Goal: Task Accomplishment & Management: Complete application form

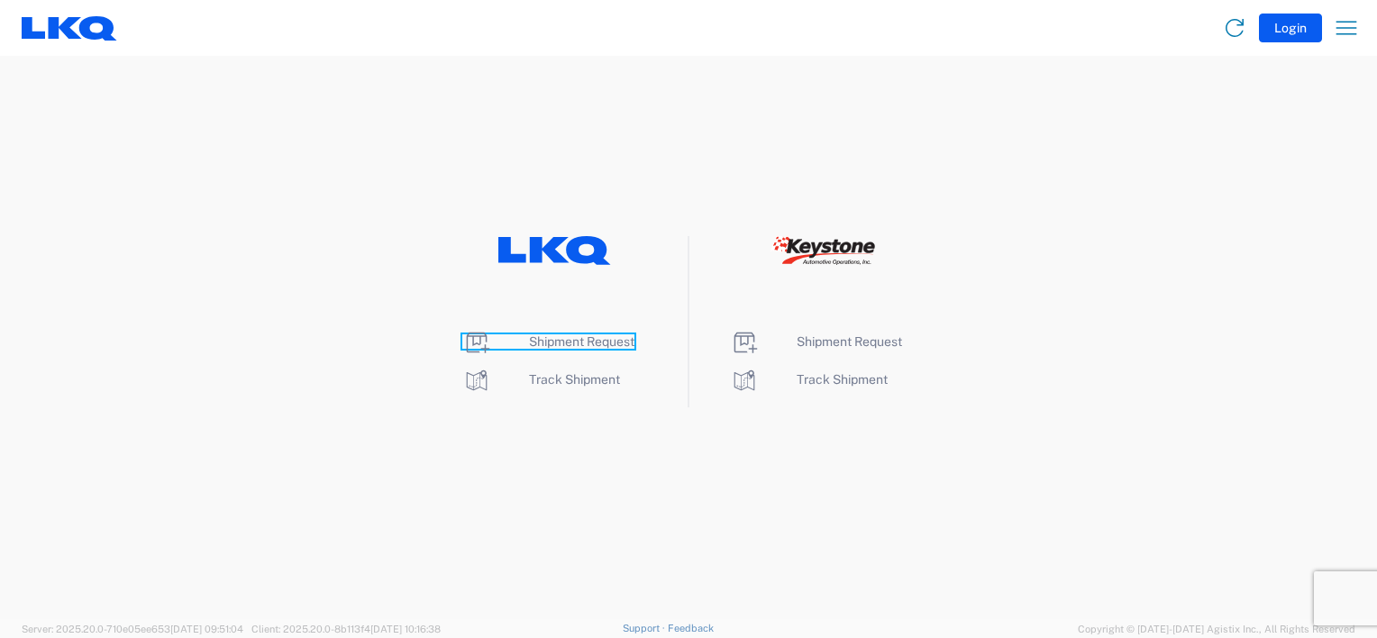
click at [585, 336] on span "Shipment Request" at bounding box center [581, 341] width 105 height 14
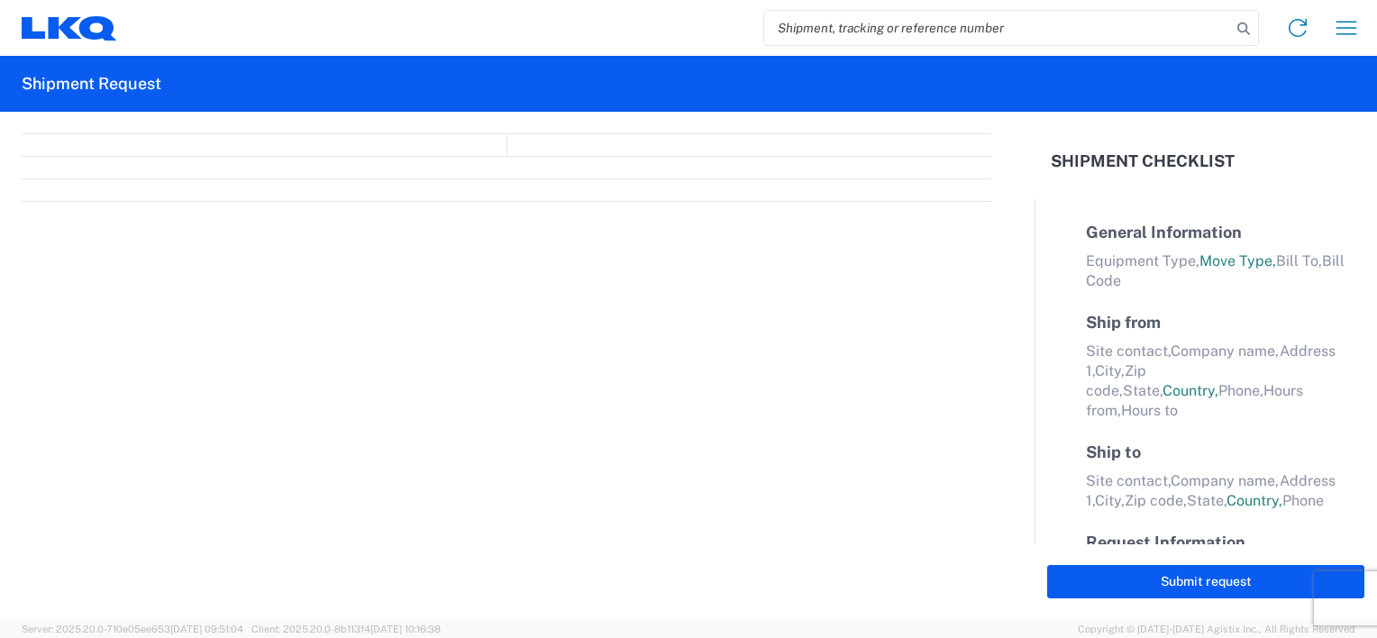
select select "FULL"
select select "LBS"
select select "IN"
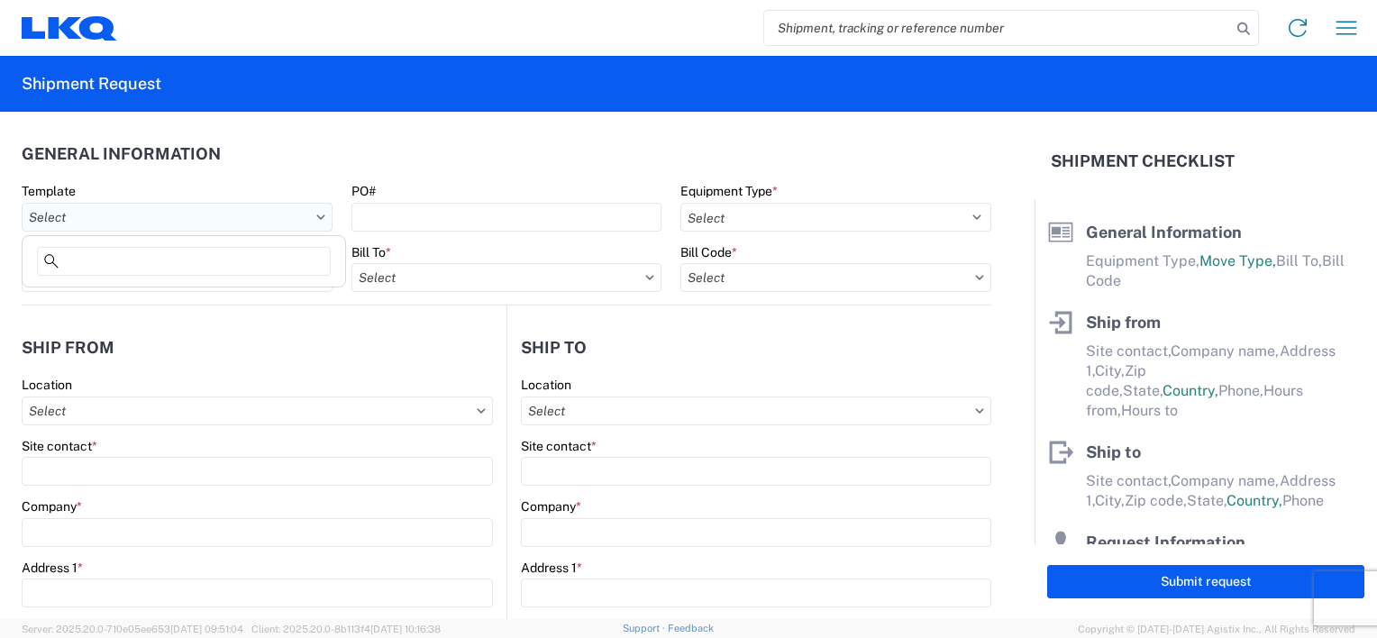
click at [292, 227] on input "text" at bounding box center [177, 217] width 311 height 29
click at [291, 227] on input "text" at bounding box center [177, 217] width 311 height 29
click at [265, 312] on agx-block-ui "Home Shipment request Shipment tracking Shipment Request General Information Te…" at bounding box center [688, 319] width 1377 height 638
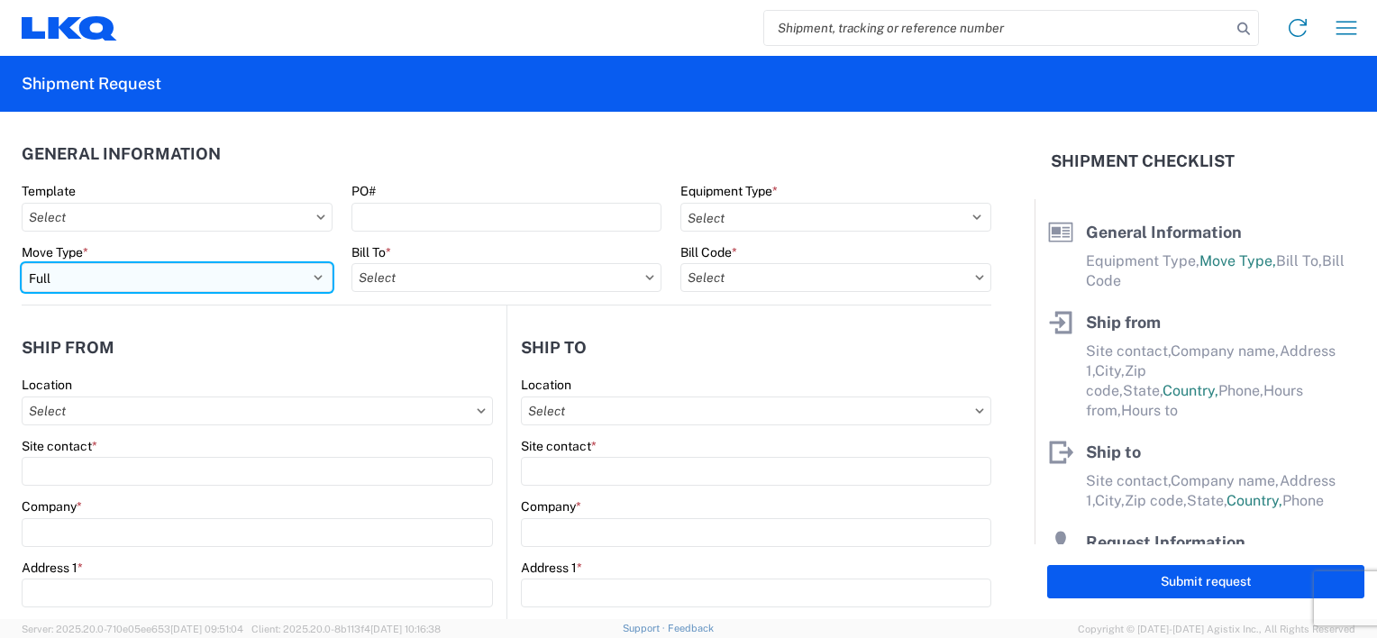
click at [263, 275] on select "Select Full Partial TL" at bounding box center [177, 277] width 311 height 29
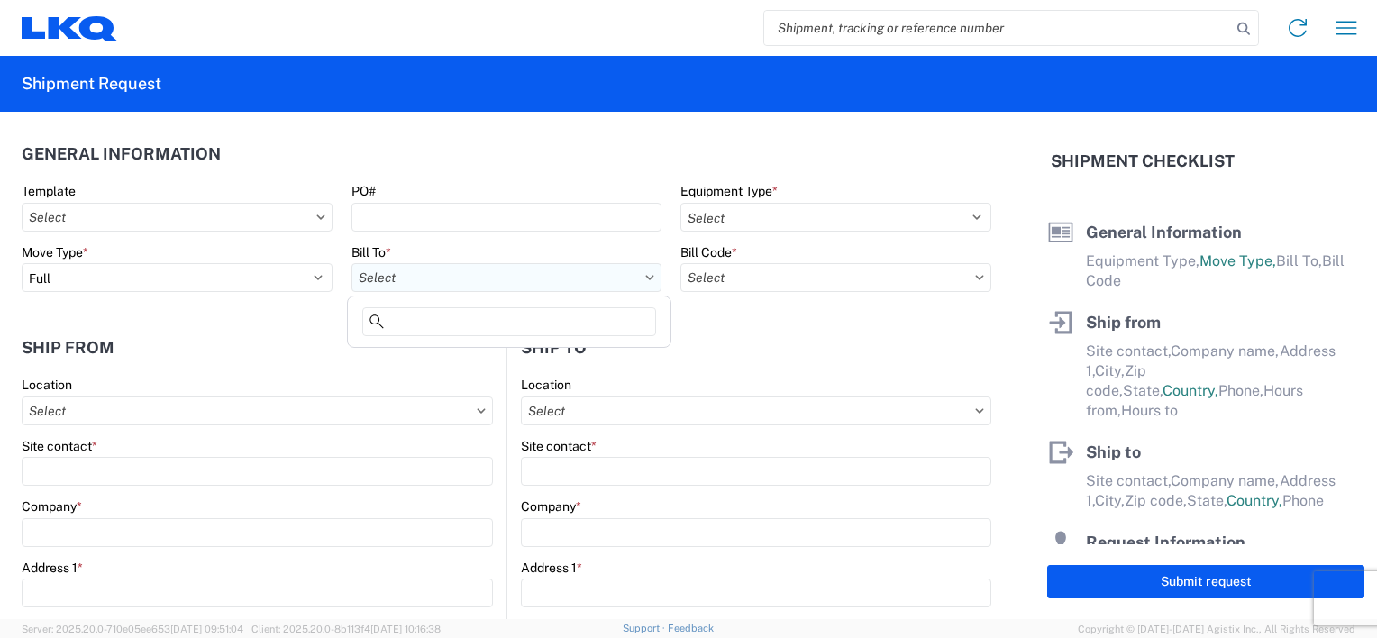
click at [510, 286] on input "text" at bounding box center [506, 277] width 311 height 29
type input "3021"
click at [451, 357] on div "3021 - [US_STATE][GEOGRAPHIC_DATA]" at bounding box center [508, 357] width 315 height 29
type input "3021 - [US_STATE][GEOGRAPHIC_DATA]"
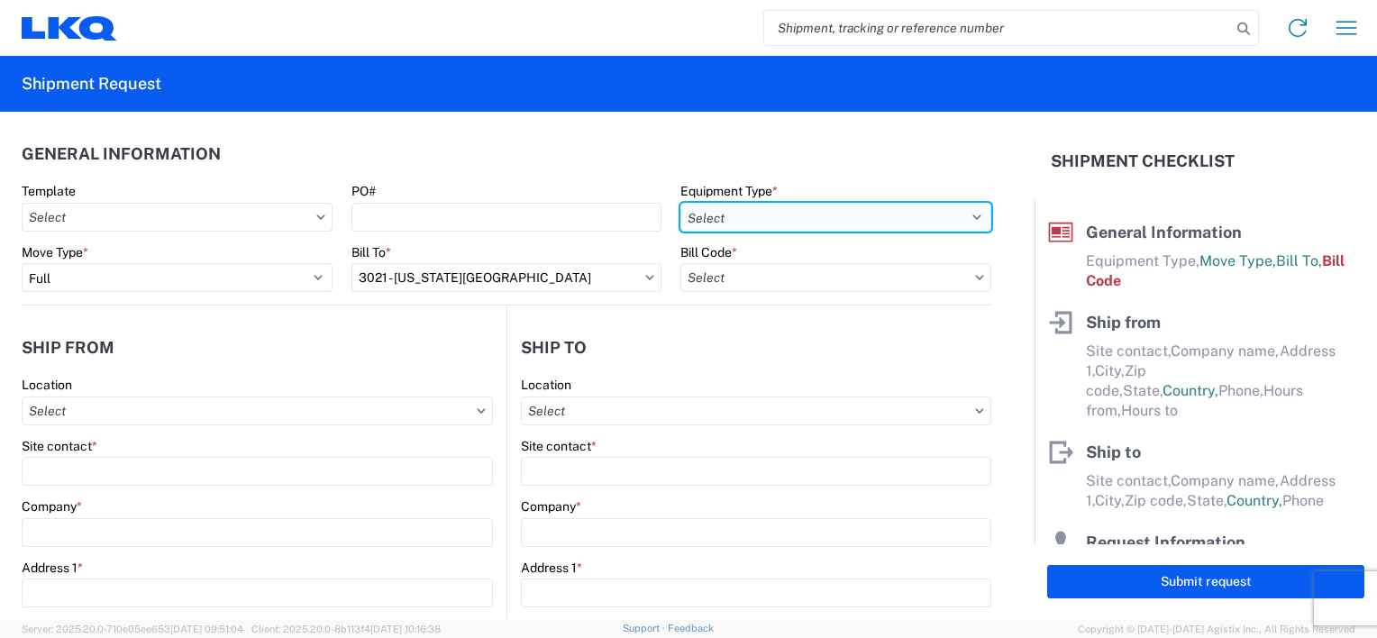
click at [966, 216] on select "Select 53’ Dry Van Flatbed Dropdeck (van) Lowboy (flatbed) Rail" at bounding box center [835, 217] width 311 height 29
select select "STDV"
click at [680, 203] on select "Select 53’ Dry Van Flatbed Dropdeck (van) Lowboy (flatbed) Rail" at bounding box center [835, 217] width 311 height 29
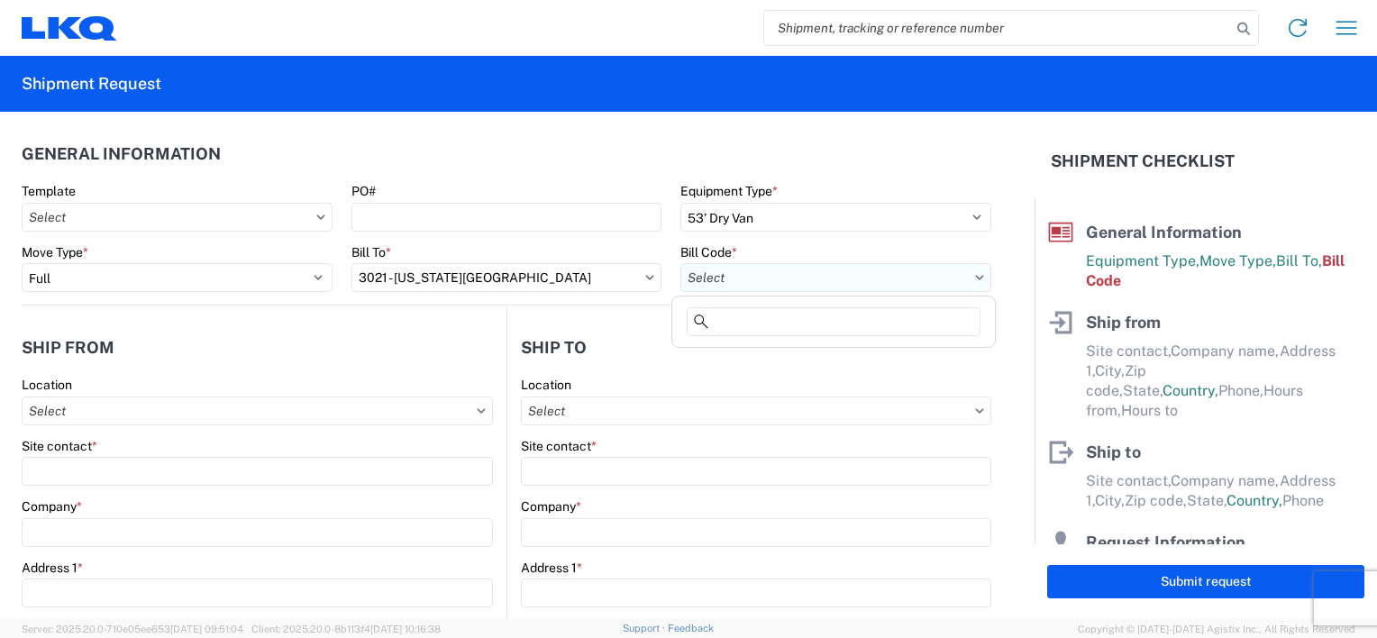
click at [883, 277] on input "text" at bounding box center [835, 277] width 311 height 29
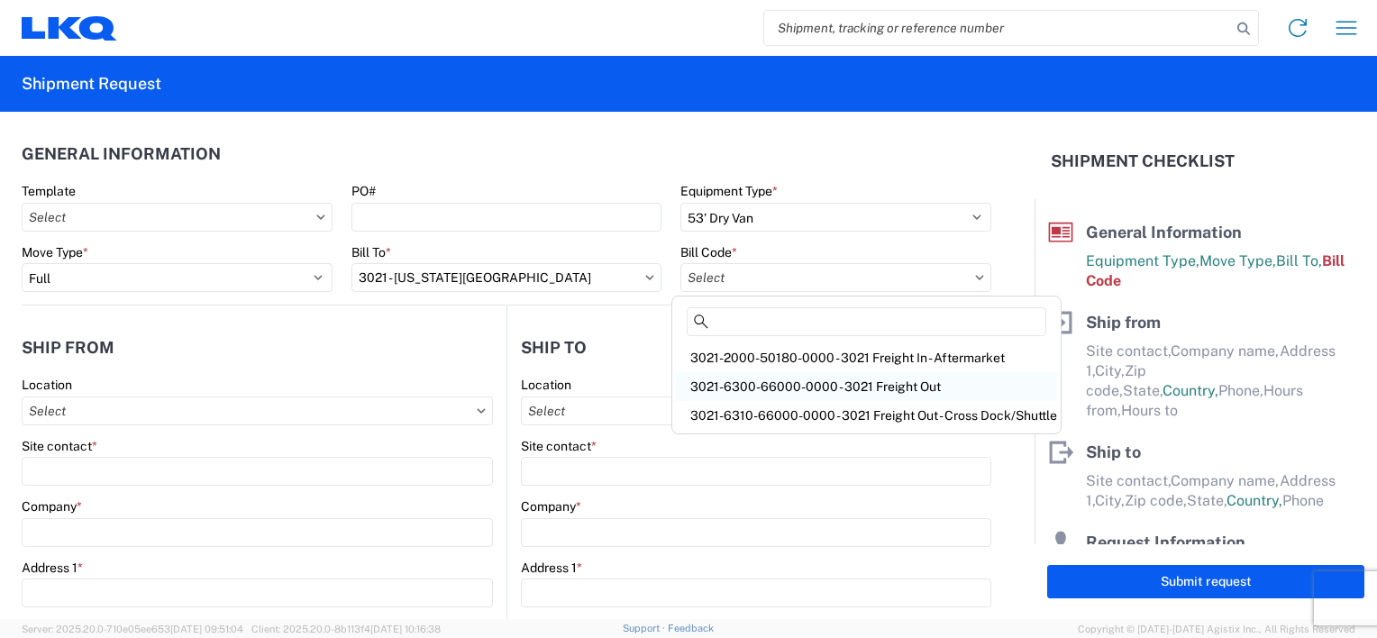
click at [842, 385] on div "3021-6300-66000-0000 - 3021 Freight Out" at bounding box center [866, 386] width 381 height 29
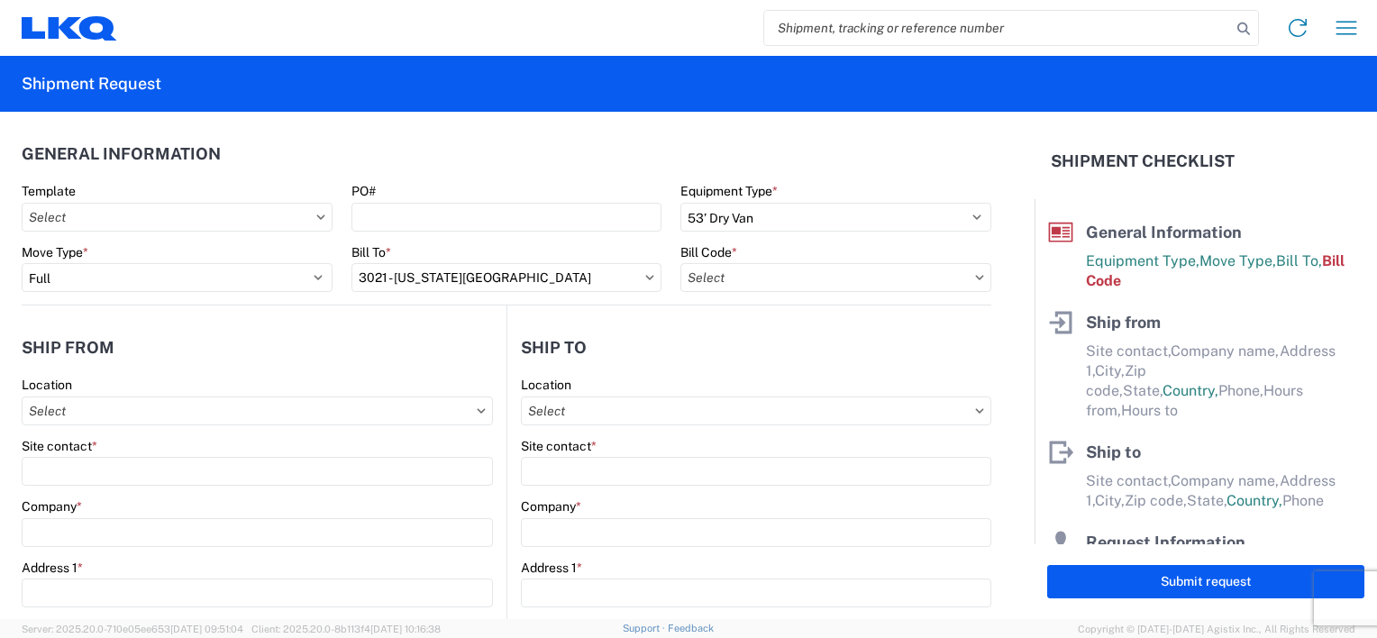
type input "3021-6300-66000-0000 - 3021 Freight Out"
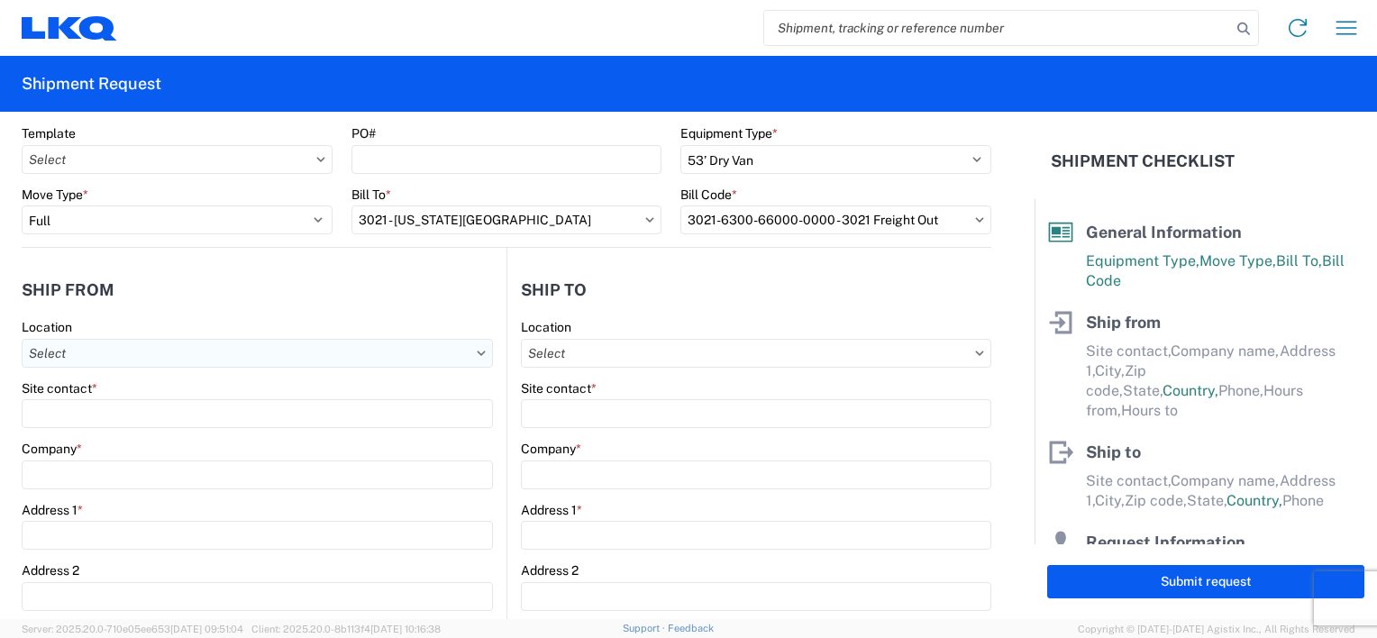
scroll to position [90, 0]
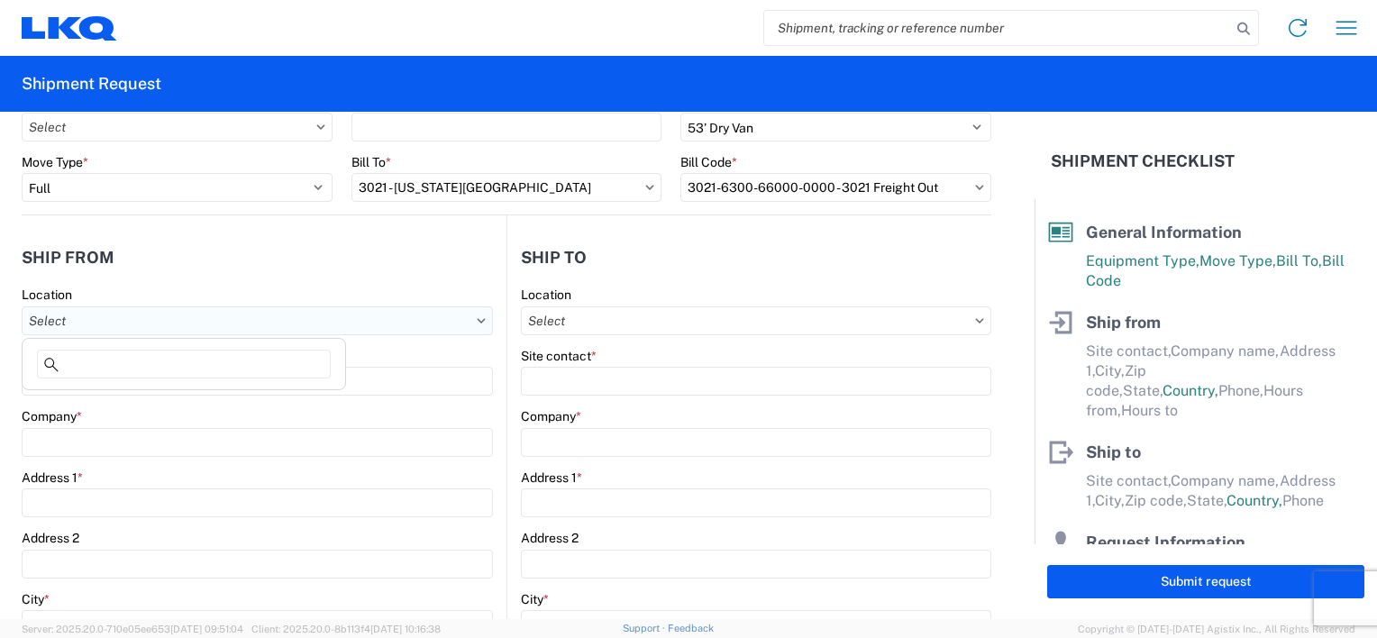
click at [213, 324] on input "text" at bounding box center [257, 320] width 471 height 29
type input "3008"
click at [169, 405] on div "3008 - [GEOGRAPHIC_DATA] (008)" at bounding box center [183, 400] width 315 height 29
type input "3008 - [GEOGRAPHIC_DATA] (008)"
type input "LKQ Corporation"
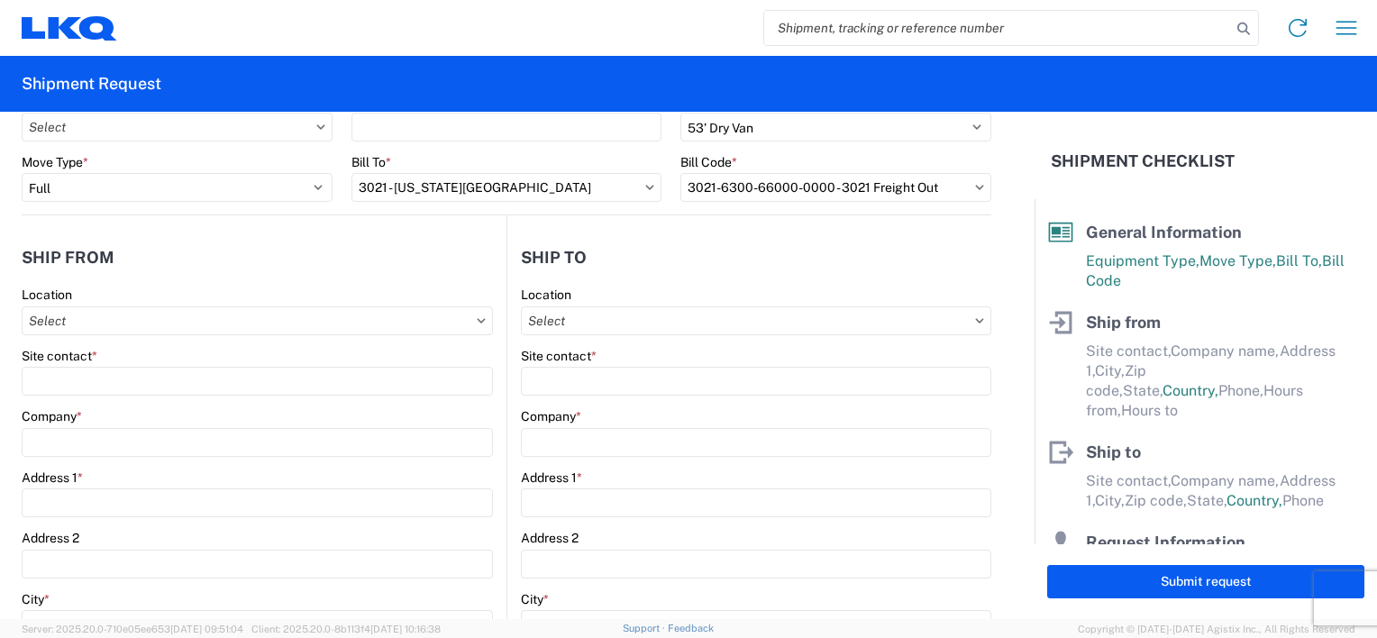
type input "[STREET_ADDRESS]"
type input "[GEOGRAPHIC_DATA]"
type input "84104"
select select "UT"
select select "US"
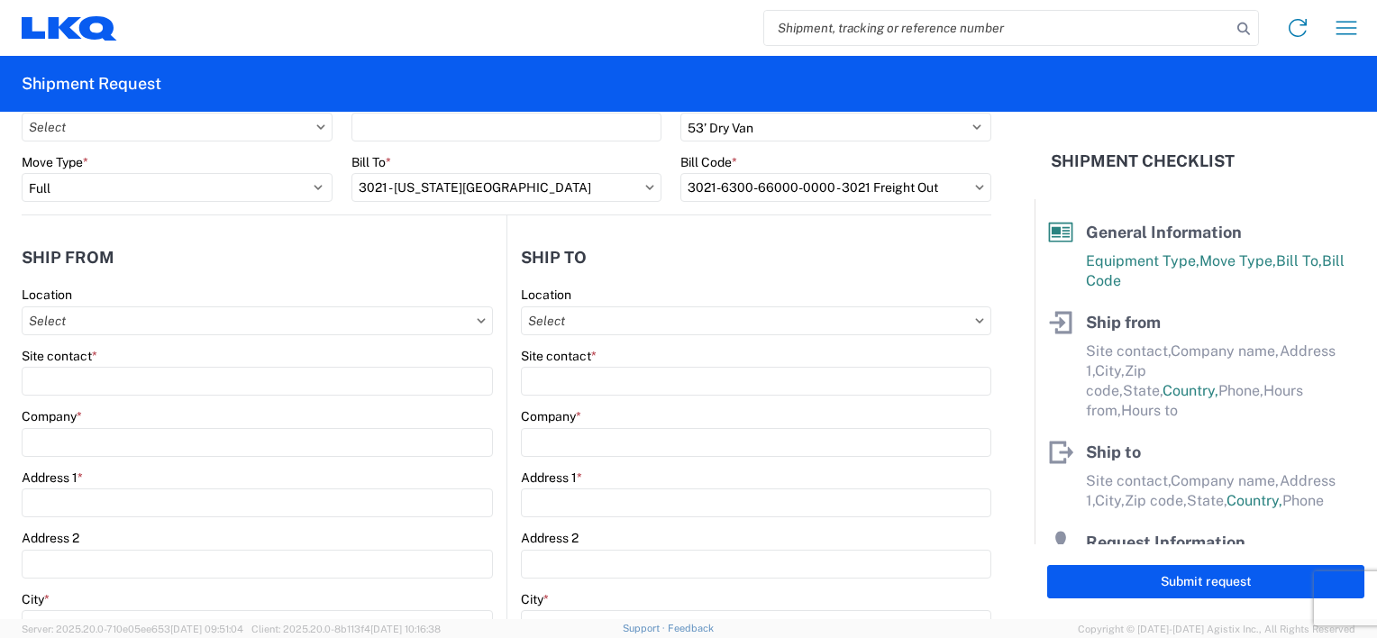
type input "[PHONE_NUMBER]"
type input "07:00"
type input "17:00"
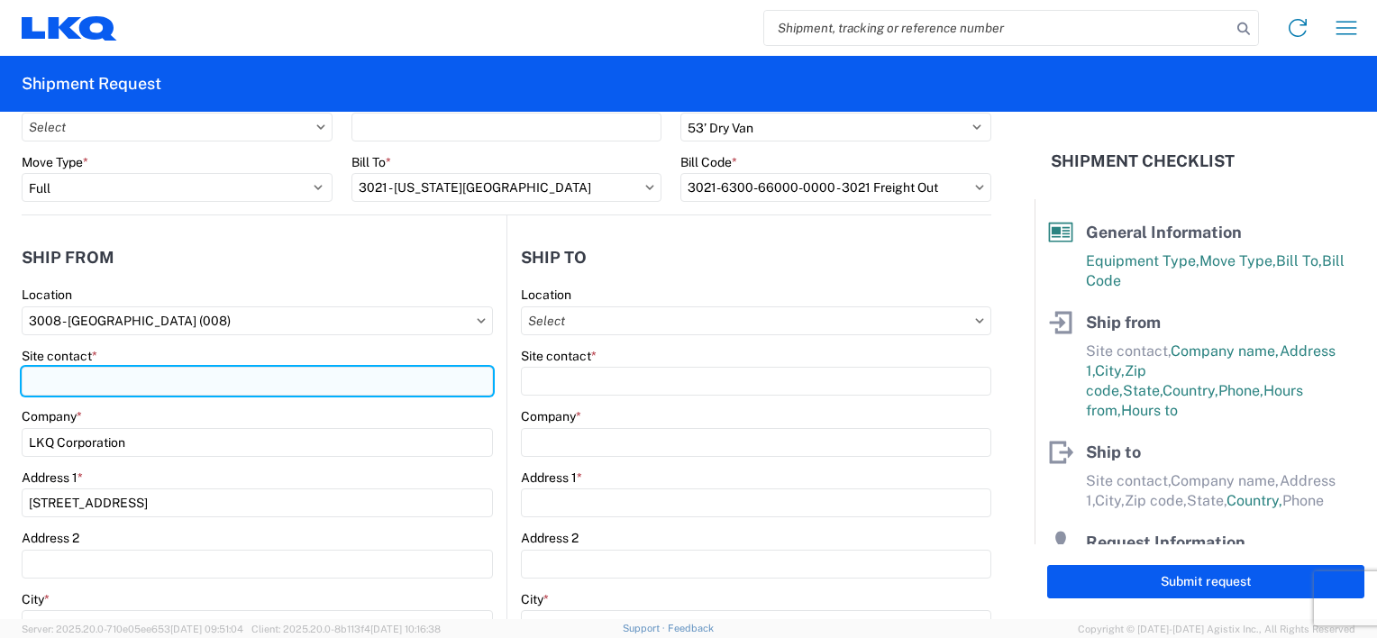
click at [171, 387] on input "Site contact *" at bounding box center [257, 381] width 471 height 29
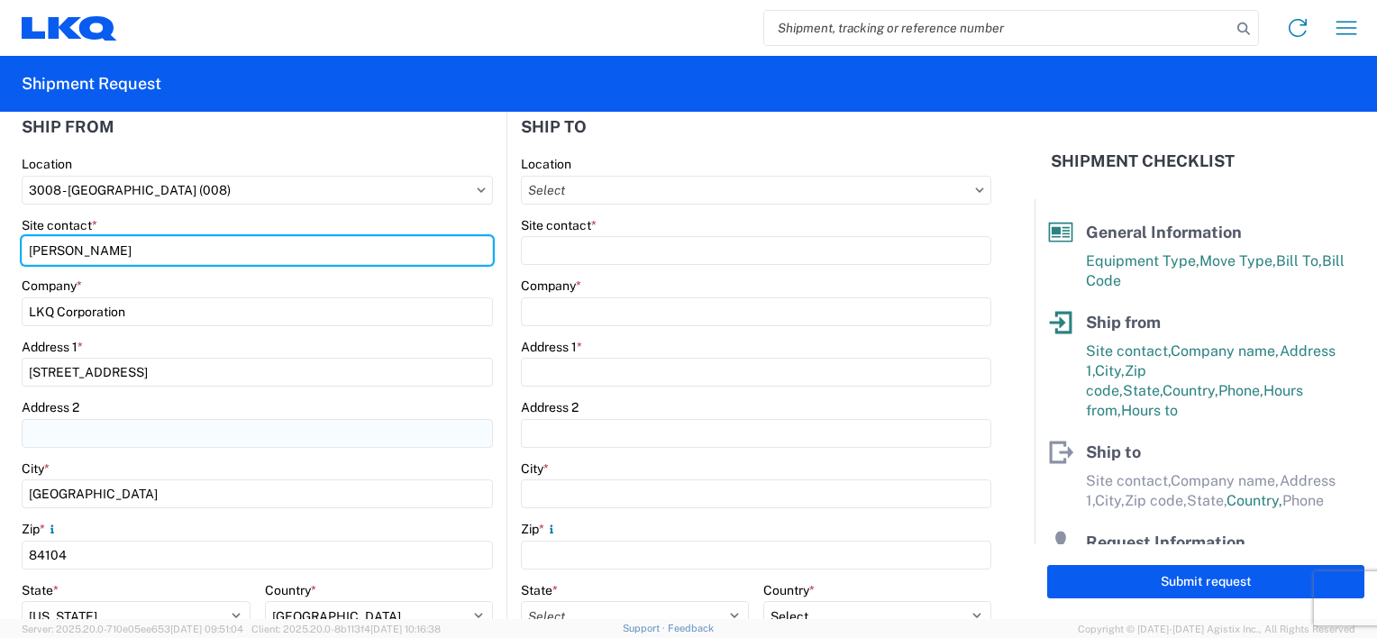
scroll to position [360, 0]
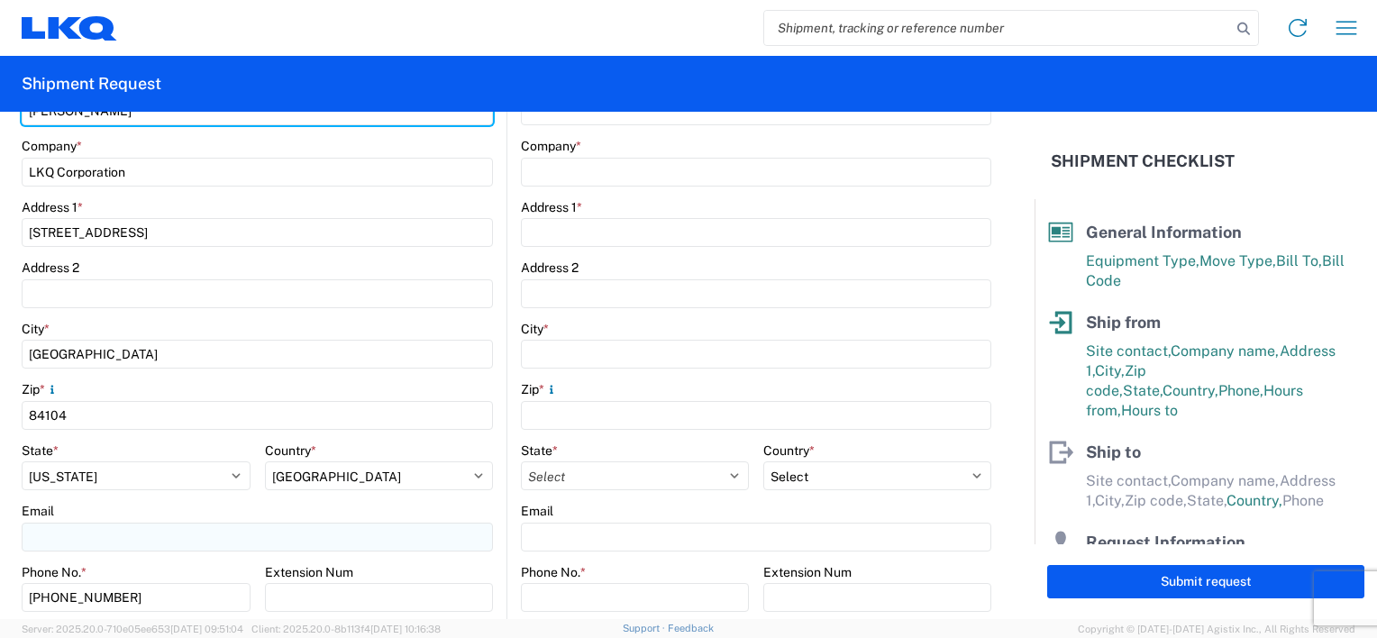
type input "[PERSON_NAME]"
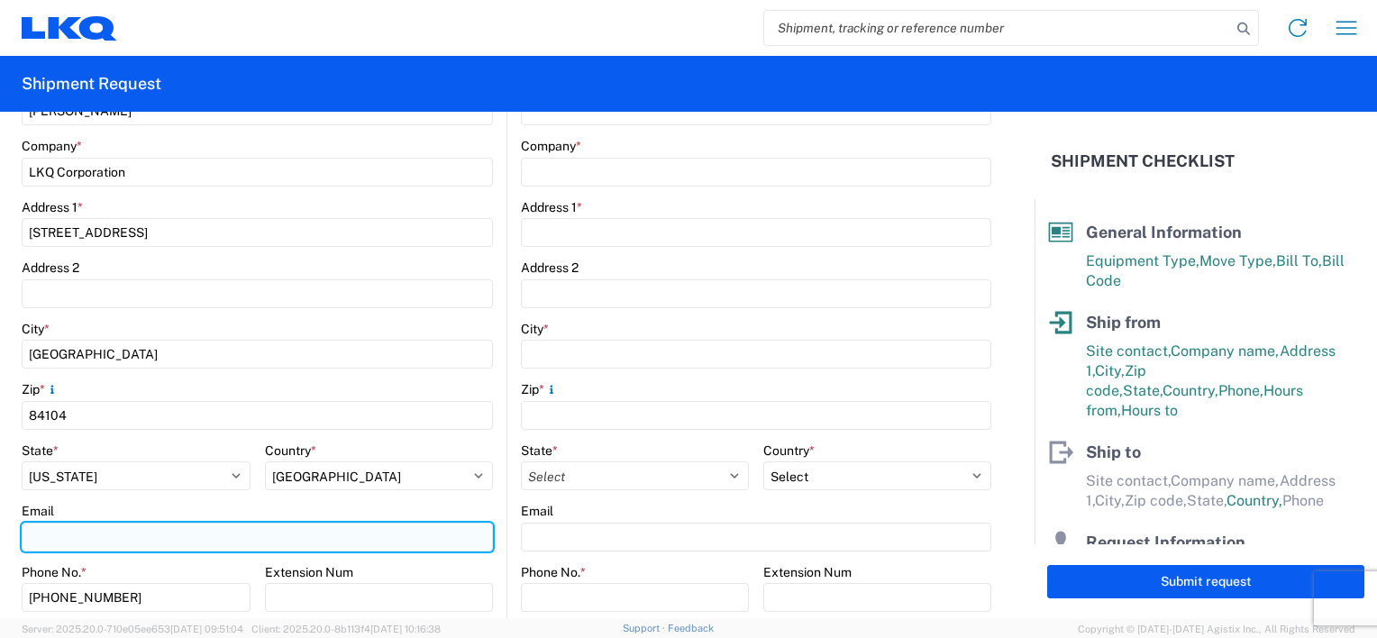
click at [151, 529] on input "Email" at bounding box center [257, 537] width 471 height 29
type input "[EMAIL_ADDRESS][DOMAIN_NAME]"
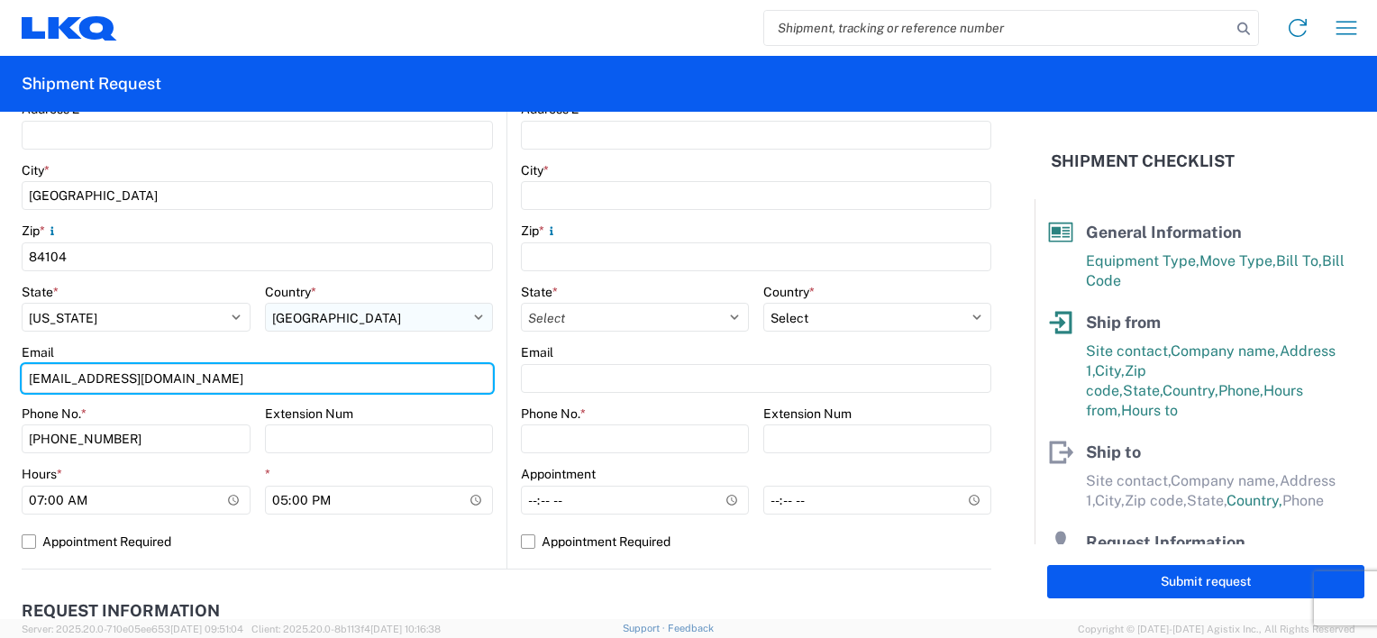
scroll to position [541, 0]
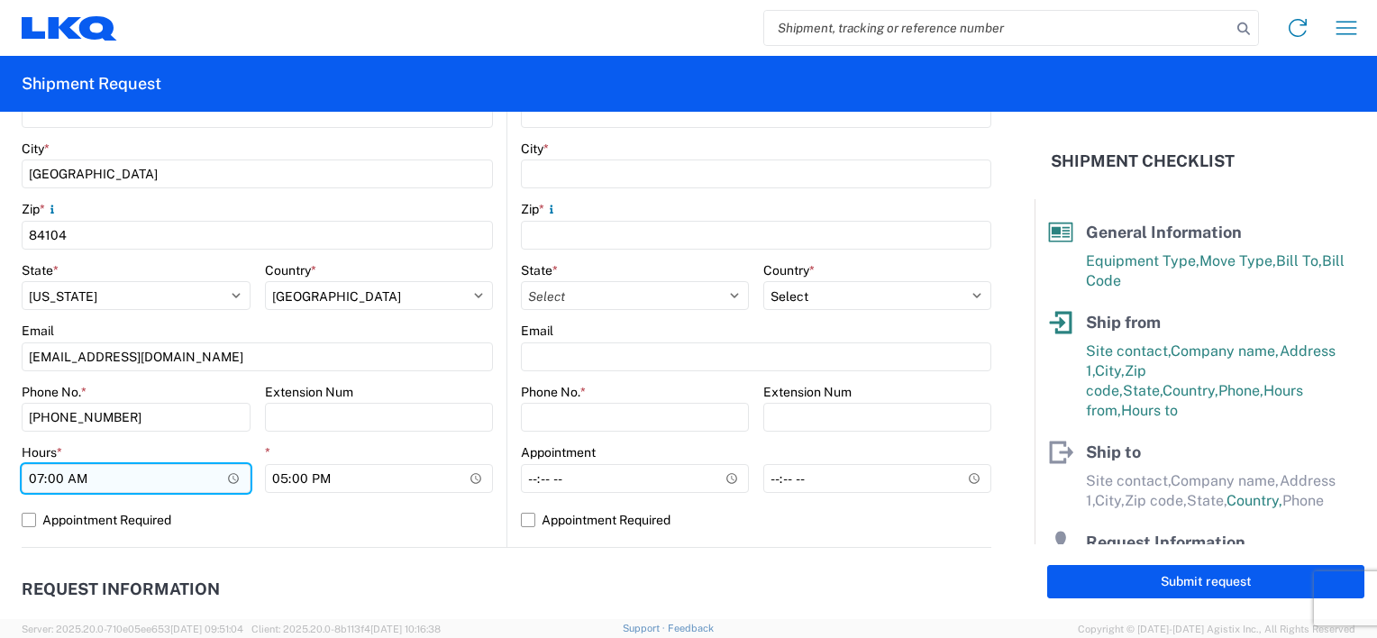
click at [234, 484] on input "07:00" at bounding box center [136, 478] width 229 height 29
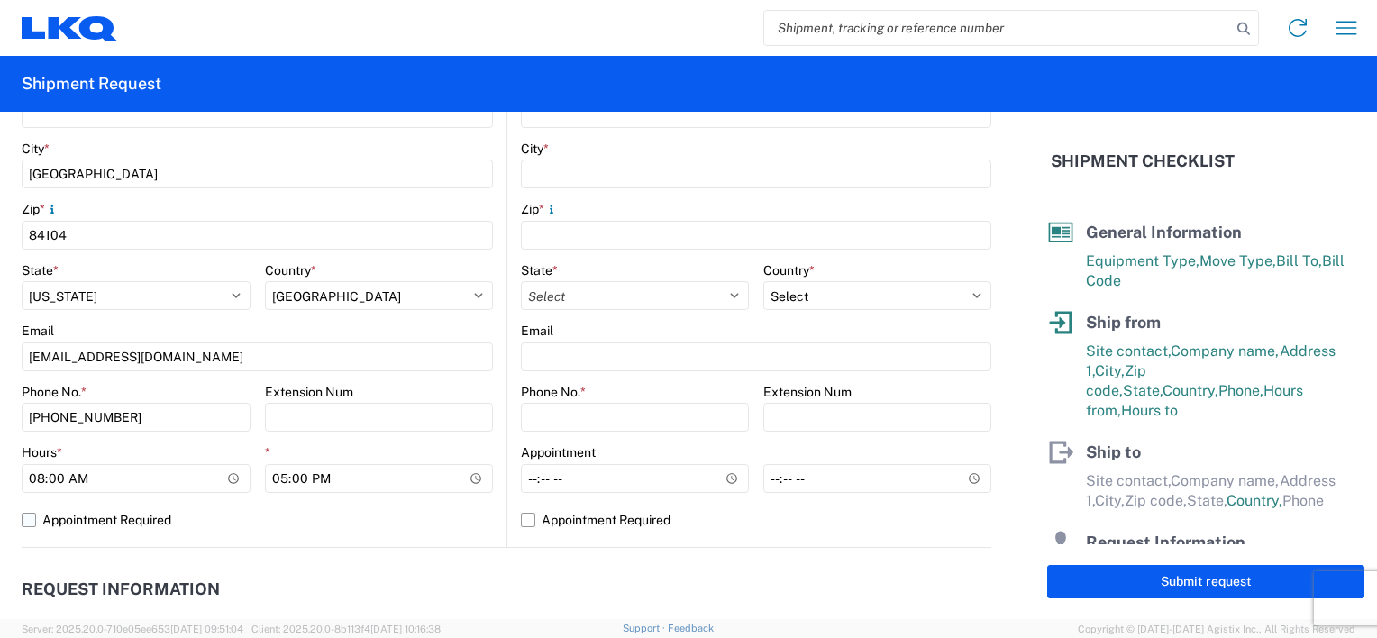
type input "08:00"
click at [281, 533] on label "Appointment Required" at bounding box center [257, 519] width 471 height 29
click at [0, 0] on input "Appointment Required" at bounding box center [0, 0] width 0 height 0
select select "US"
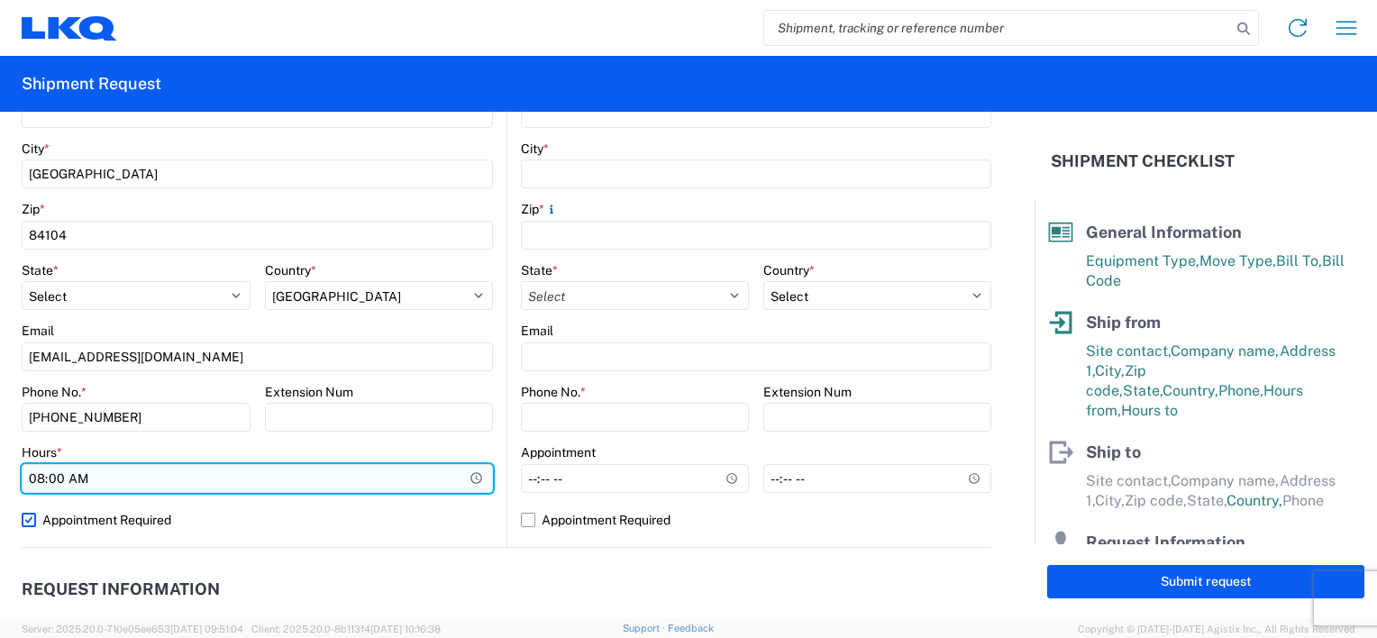
click at [450, 479] on input "08:00" at bounding box center [257, 478] width 471 height 29
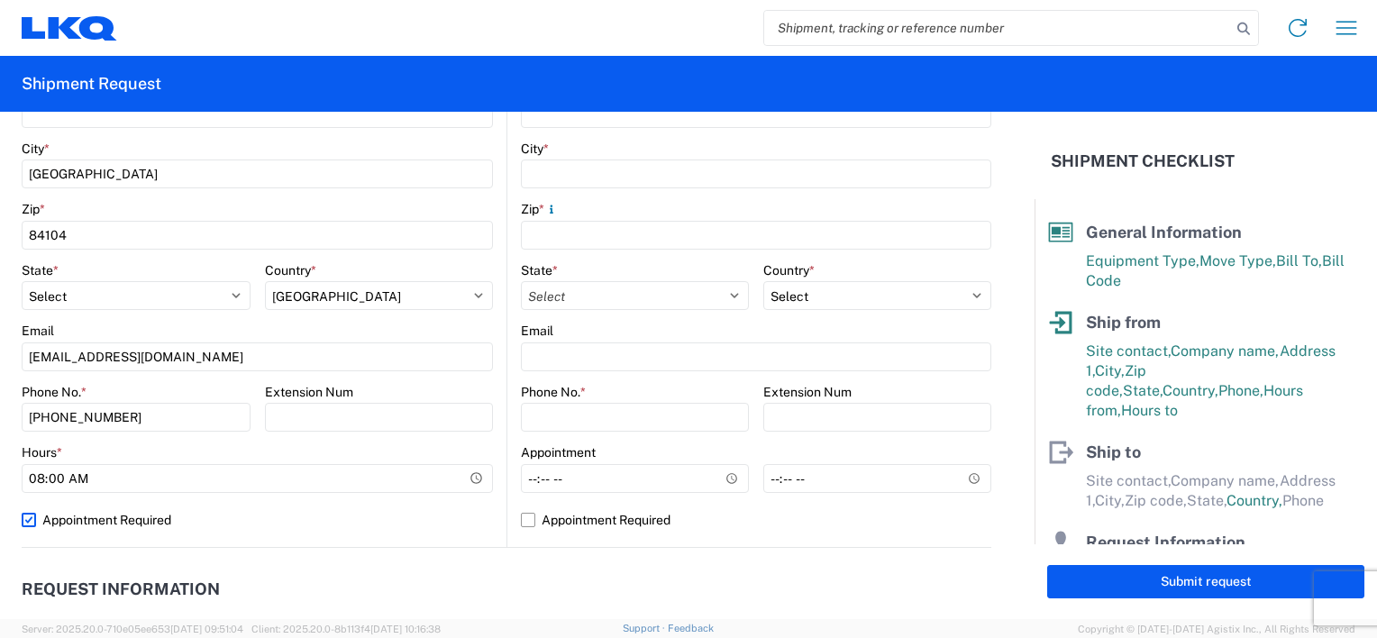
click at [29, 523] on label "Appointment Required" at bounding box center [257, 519] width 471 height 29
click at [0, 0] on input "Appointment Required" at bounding box center [0, 0] width 0 height 0
select select "US"
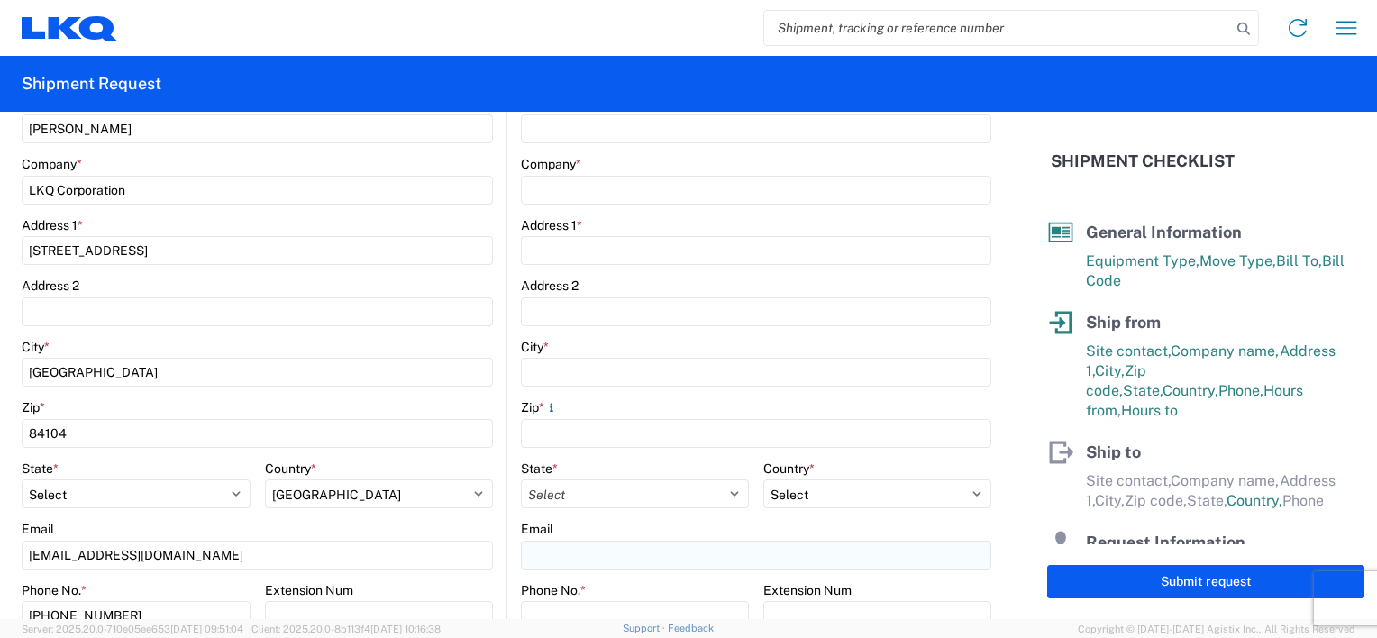
scroll to position [180, 0]
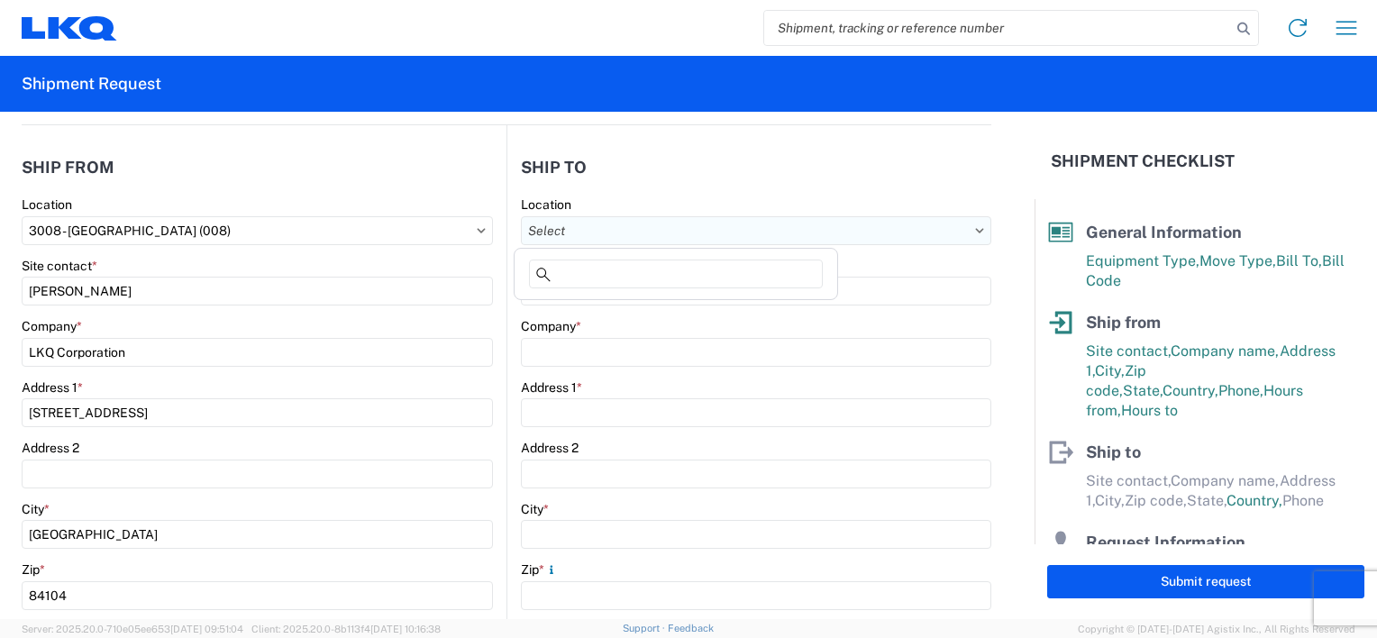
click at [669, 232] on input "text" at bounding box center [756, 230] width 470 height 29
type input "3021"
click at [632, 306] on div "3021 - [US_STATE][GEOGRAPHIC_DATA]" at bounding box center [675, 310] width 315 height 29
type input "3021 - [US_STATE][GEOGRAPHIC_DATA]"
type input "LKQ Corporation"
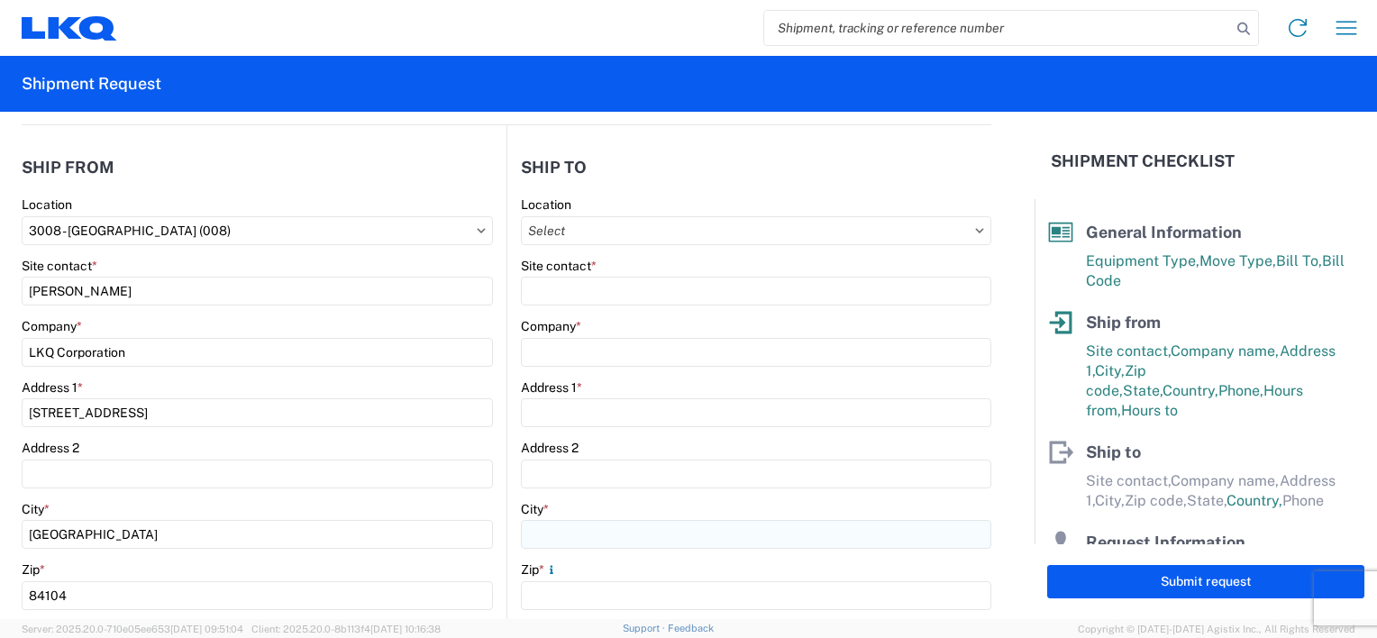
type input "[STREET_ADDRESS]"
type input "Suite 100"
type input "Shawnee"
type input "66226"
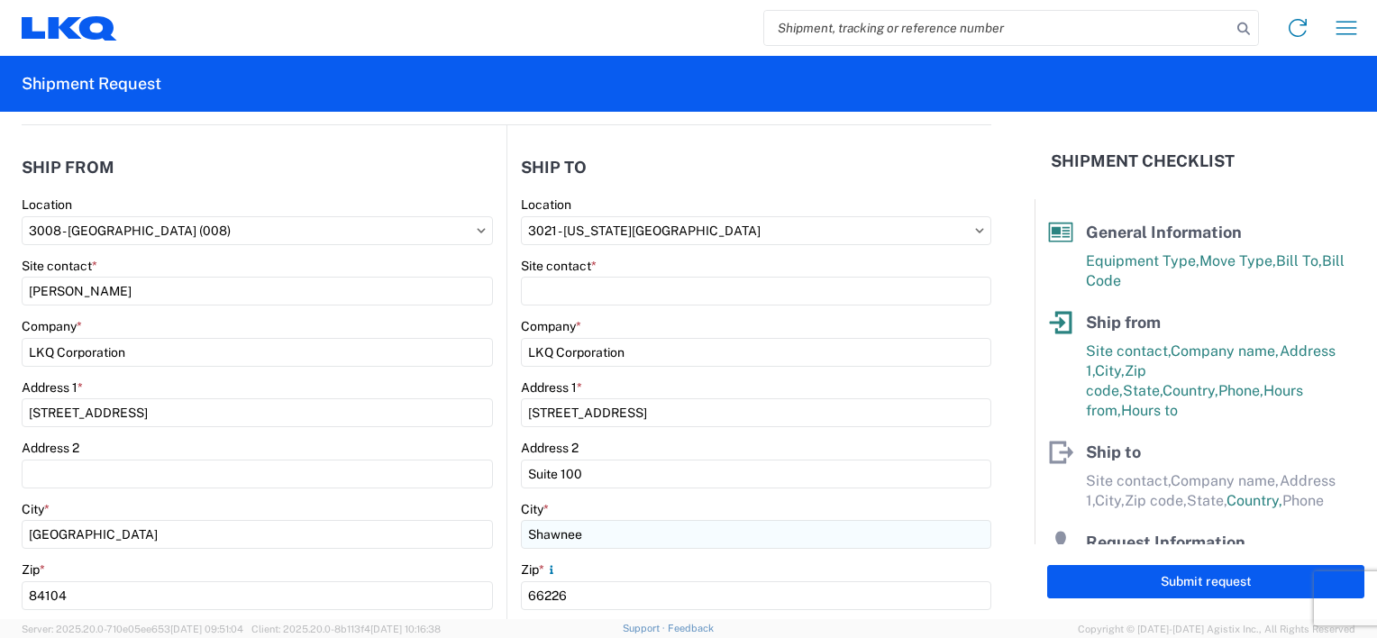
select select "US"
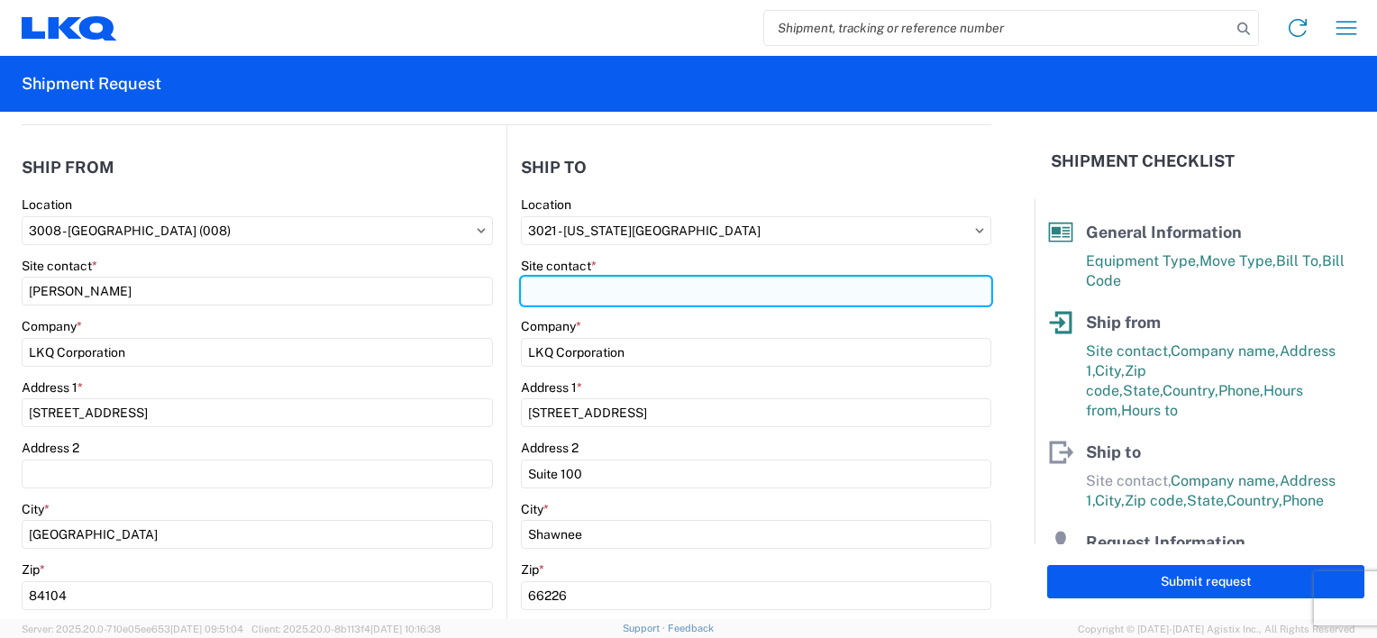
click at [699, 296] on input "Site contact *" at bounding box center [756, 291] width 470 height 29
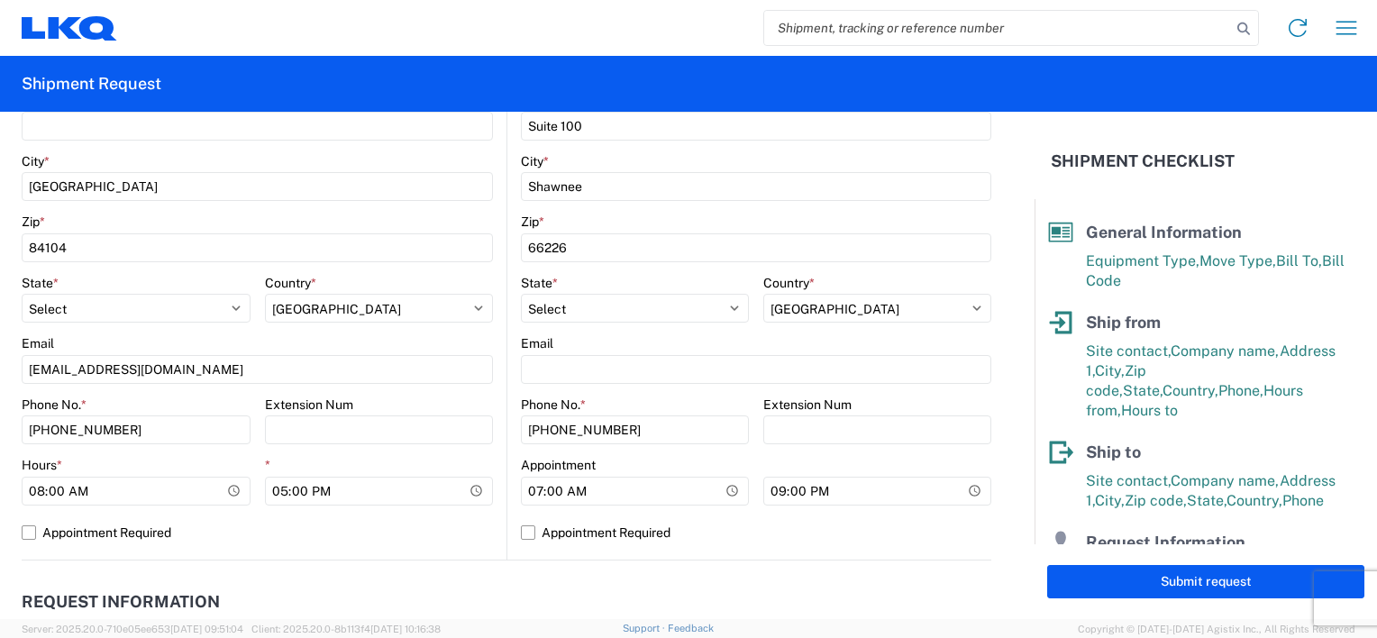
scroll to position [541, 0]
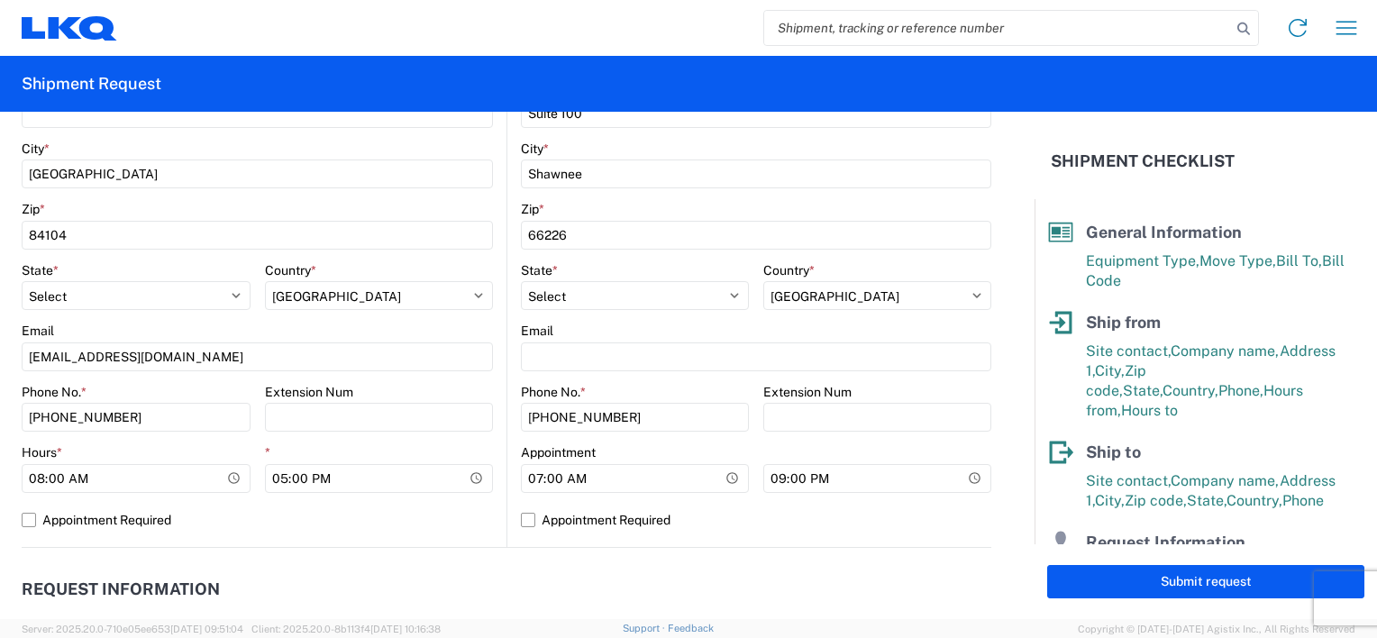
type input "[PERSON_NAME]"
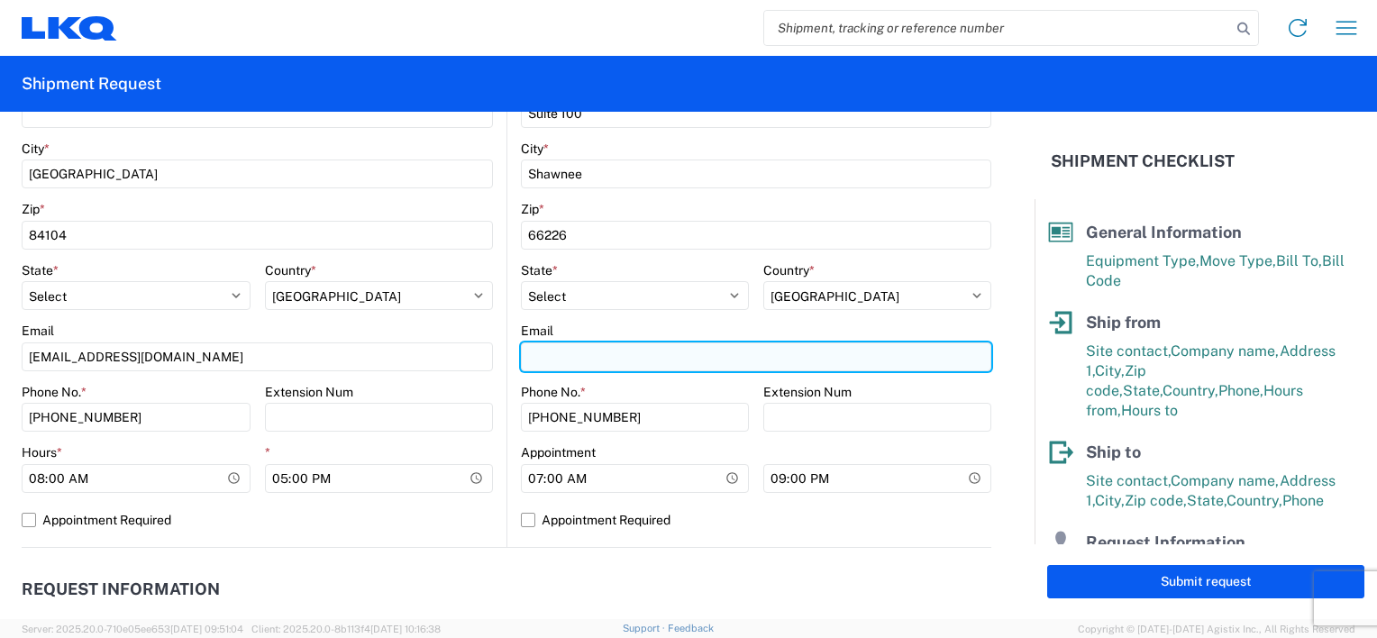
paste input "[EMAIL_ADDRESS][DOMAIN_NAME]"
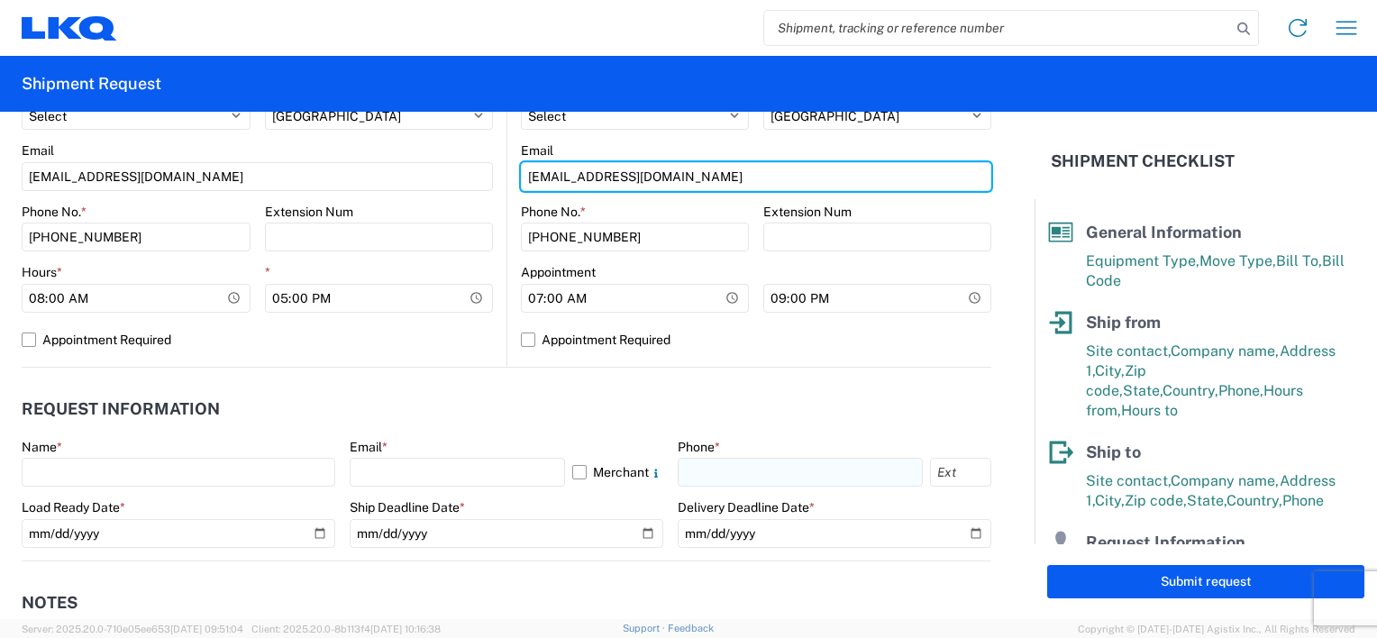
scroll to position [901, 0]
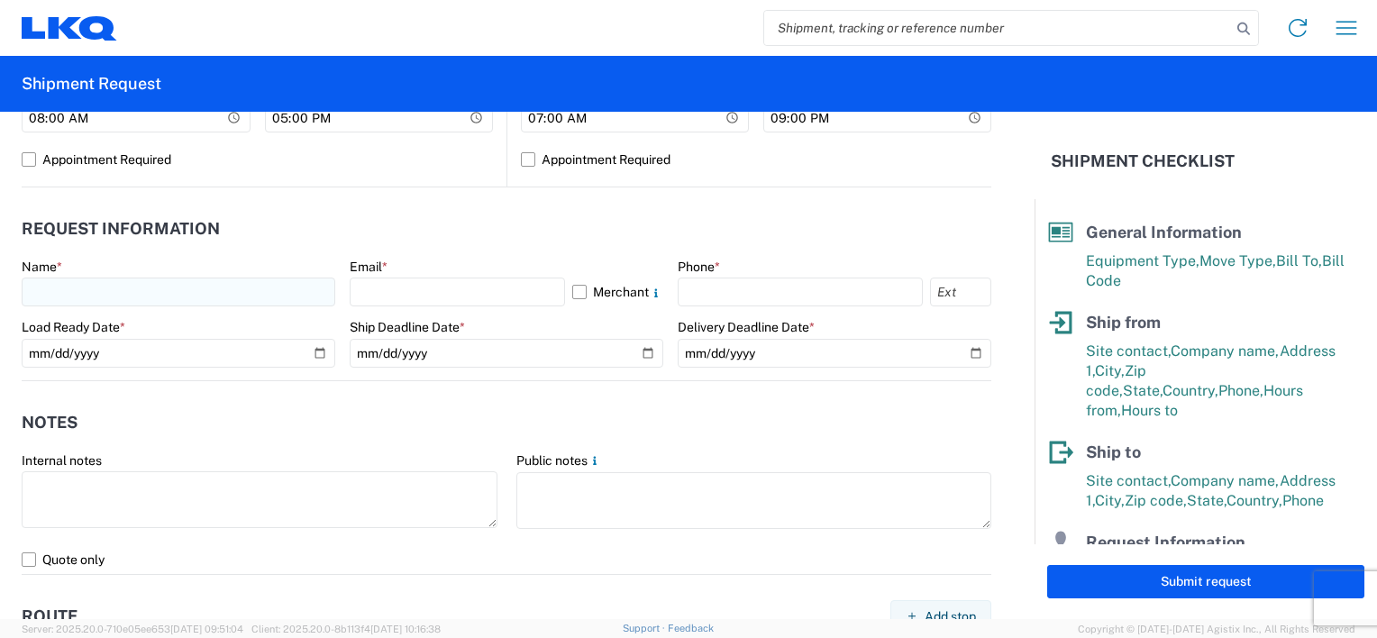
type input "[EMAIL_ADDRESS][DOMAIN_NAME]"
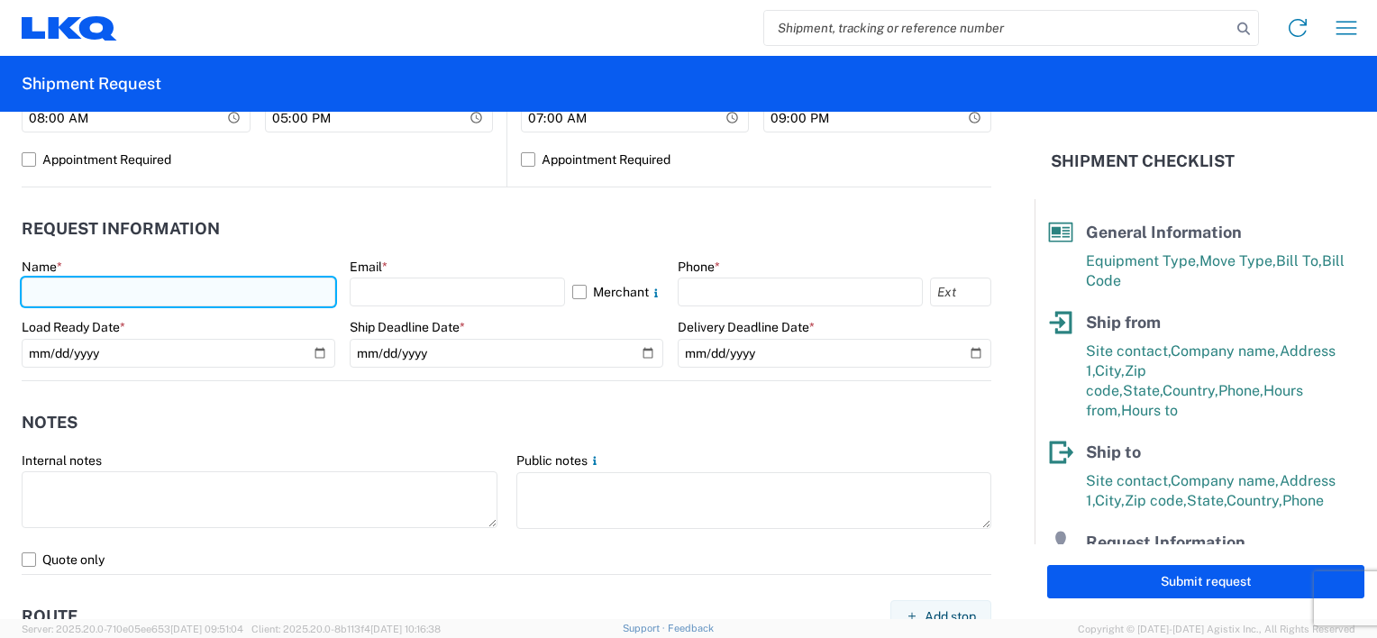
click at [228, 295] on input "text" at bounding box center [179, 292] width 314 height 29
type input "[PERSON_NAME]"
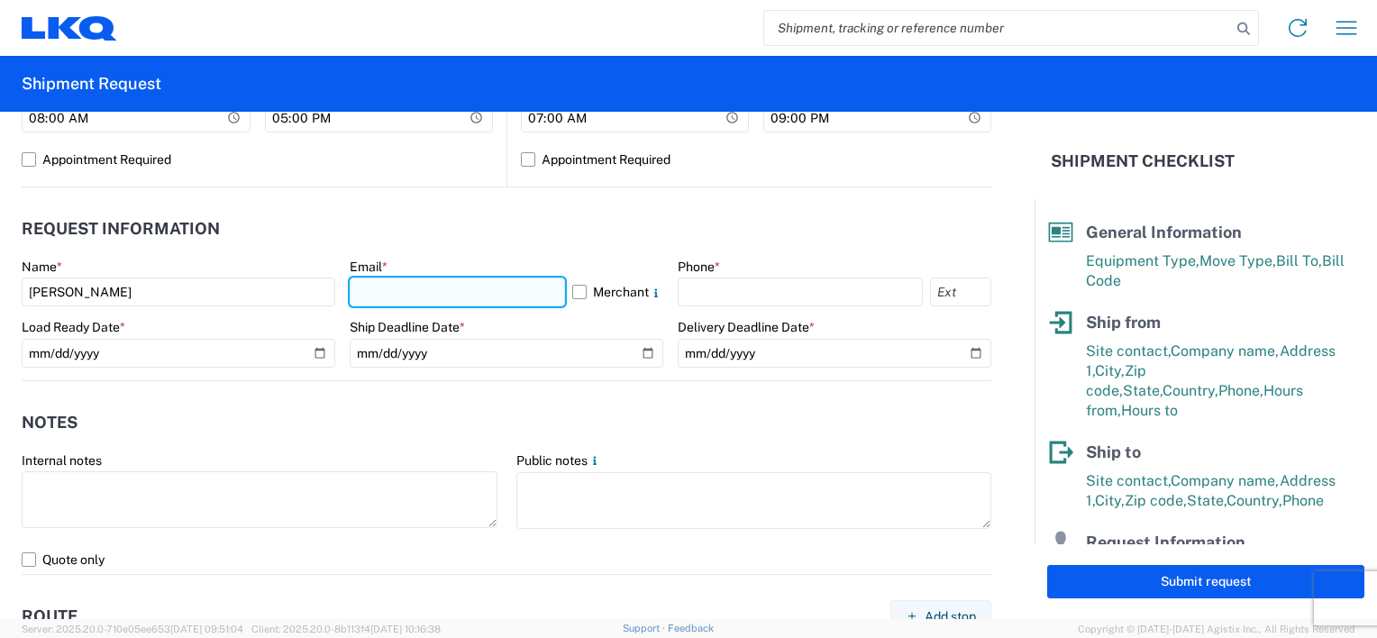
click at [494, 292] on input "text" at bounding box center [457, 292] width 215 height 29
type input "[EMAIL_ADDRESS][DOMAIN_NAME]"
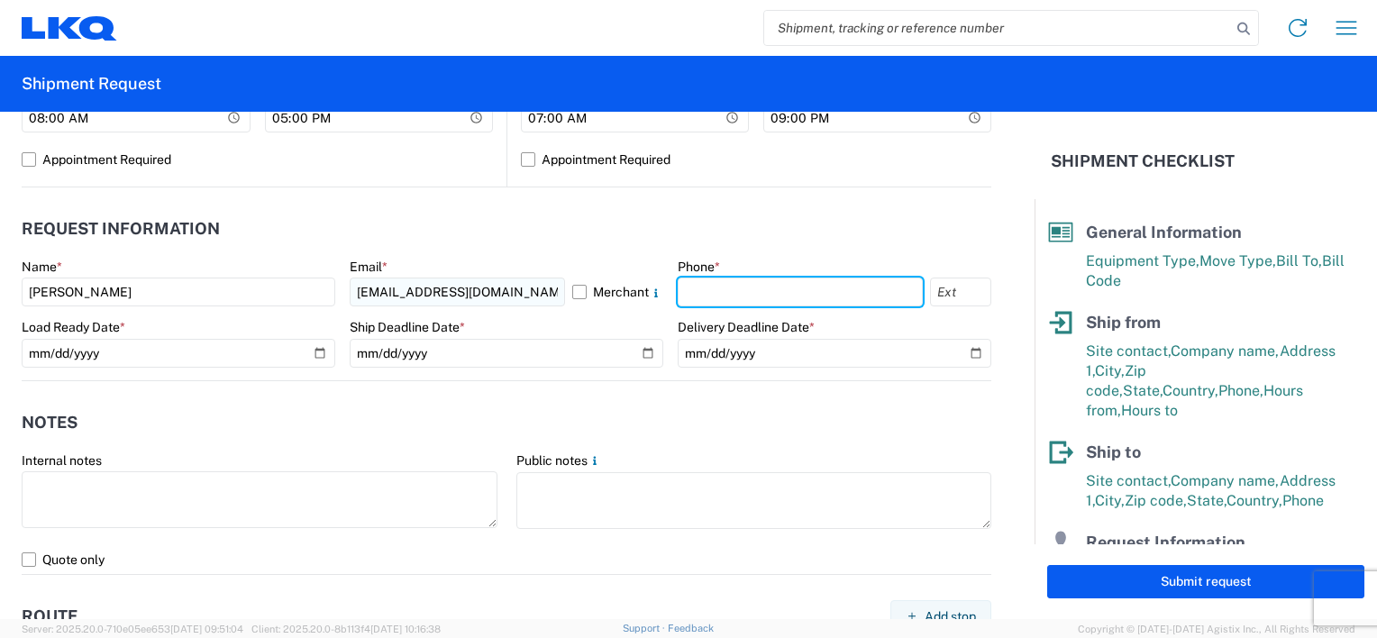
type input "8018317266"
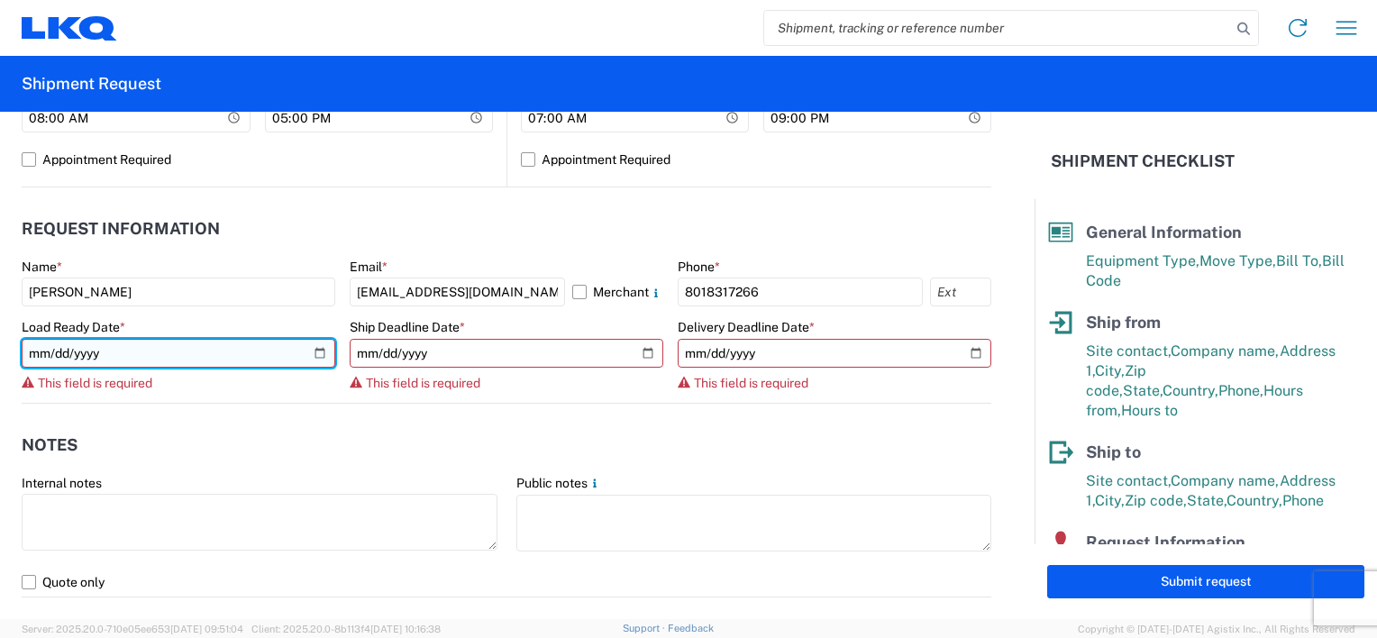
click at [314, 345] on input "date" at bounding box center [179, 353] width 314 height 29
type input "[DATE]"
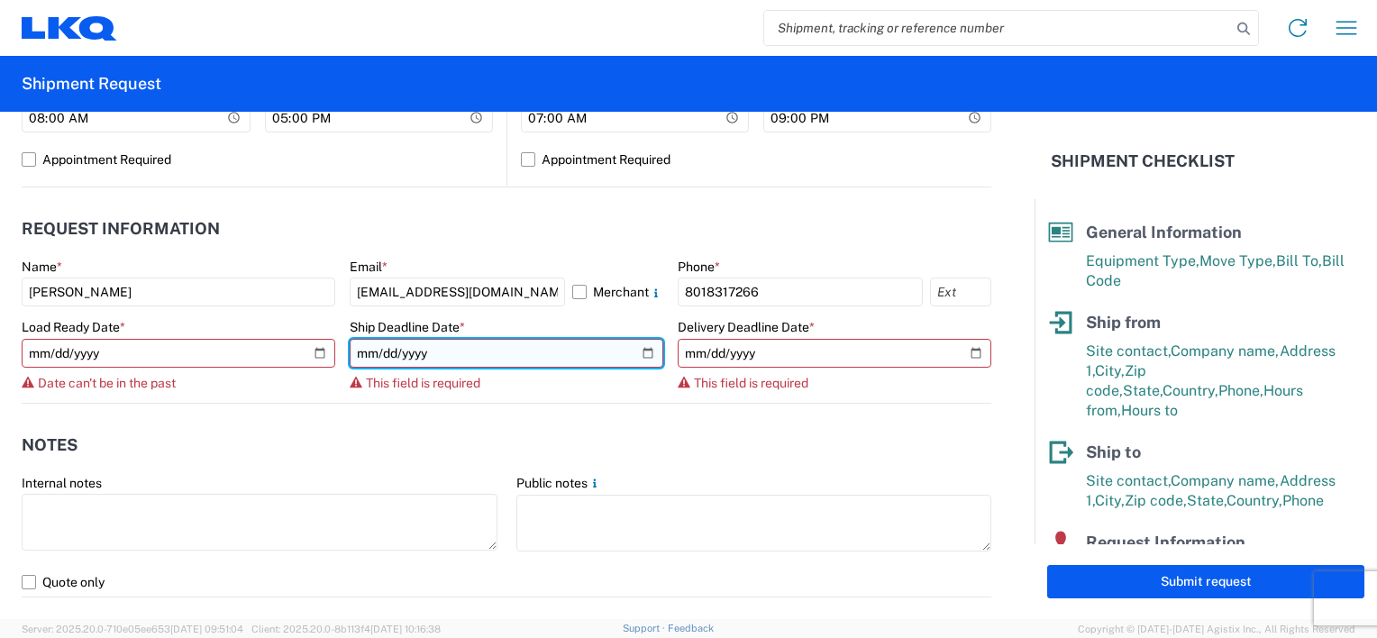
click at [637, 357] on input "date" at bounding box center [507, 353] width 314 height 29
type input "[DATE]"
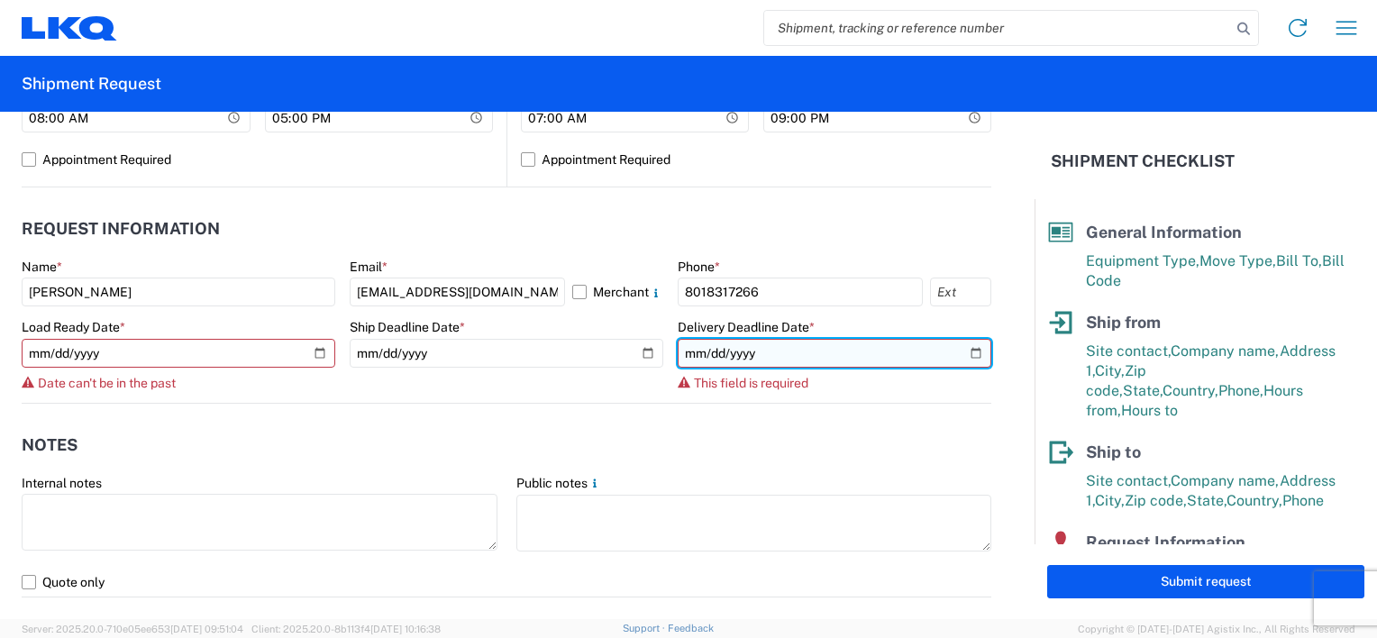
click at [789, 357] on input "date" at bounding box center [835, 353] width 314 height 29
click at [961, 351] on input "date" at bounding box center [835, 353] width 314 height 29
click at [952, 344] on input "[DATE]" at bounding box center [835, 353] width 314 height 29
click at [963, 353] on input "[DATE]" at bounding box center [835, 353] width 314 height 29
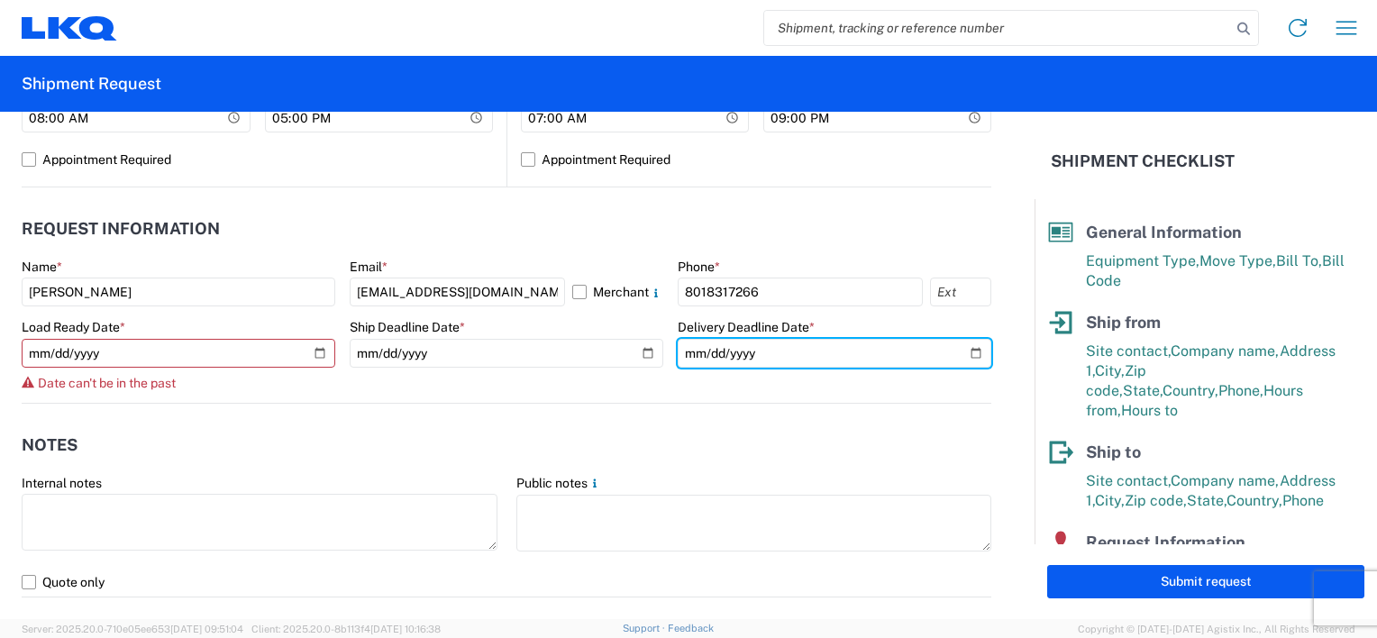
type input "[DATE]"
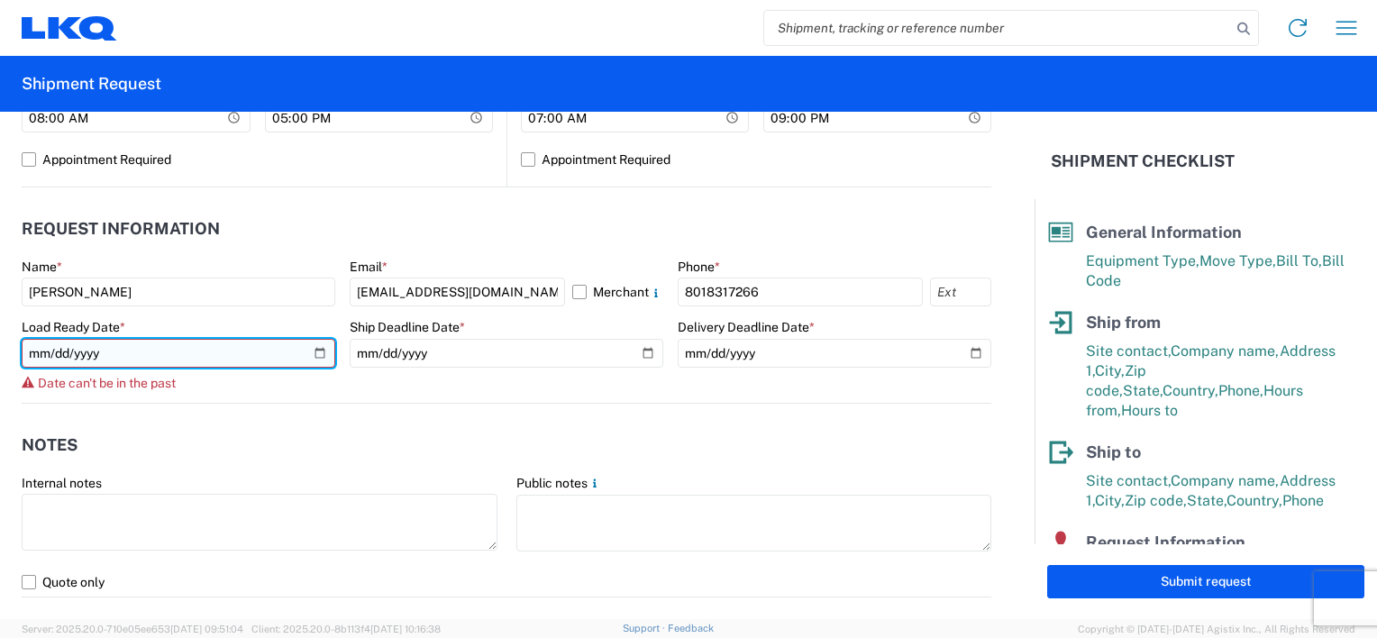
click at [310, 357] on input "[DATE]" at bounding box center [179, 353] width 314 height 29
type input "[DATE]"
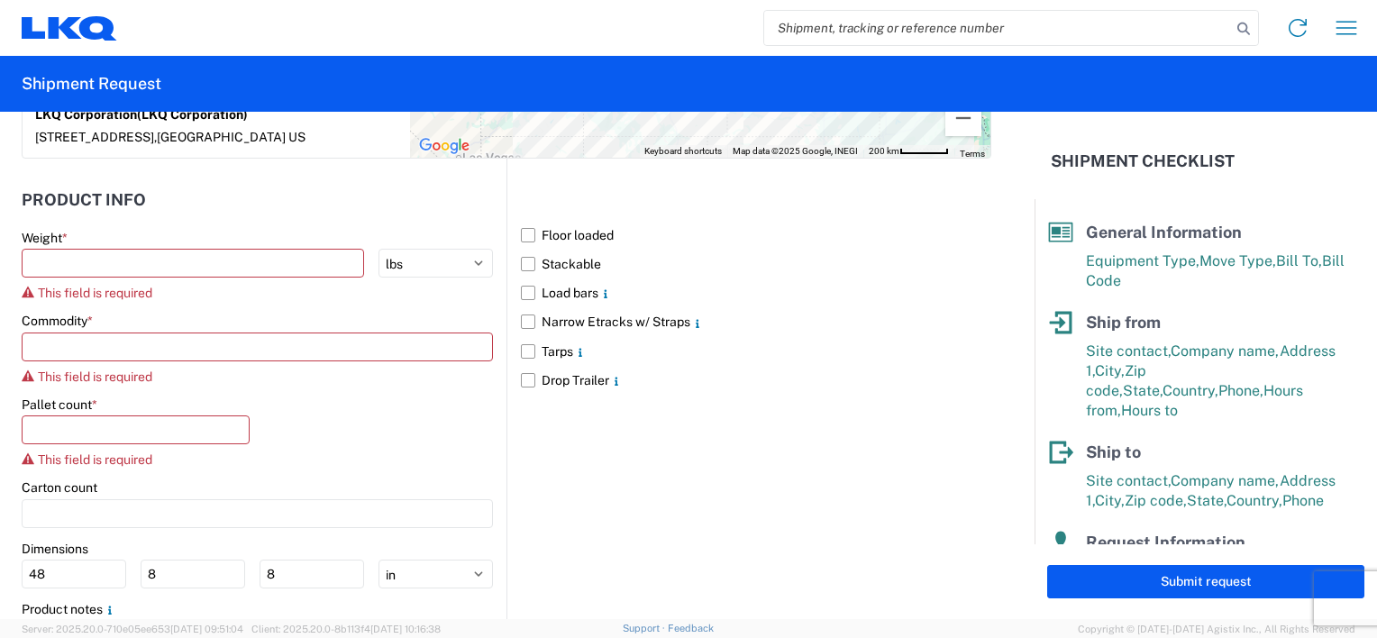
scroll to position [1622, 0]
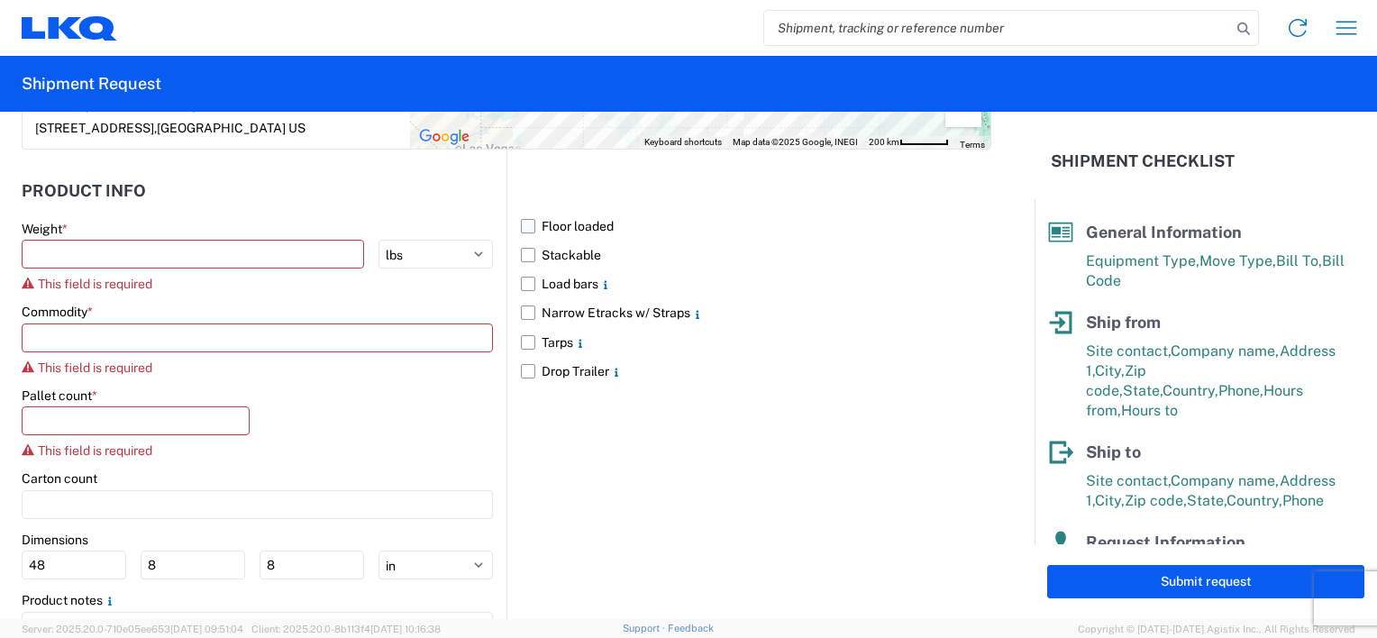
click at [525, 217] on label "Floor loaded" at bounding box center [756, 226] width 470 height 29
click at [0, 0] on input "Floor loaded" at bounding box center [0, 0] width 0 height 0
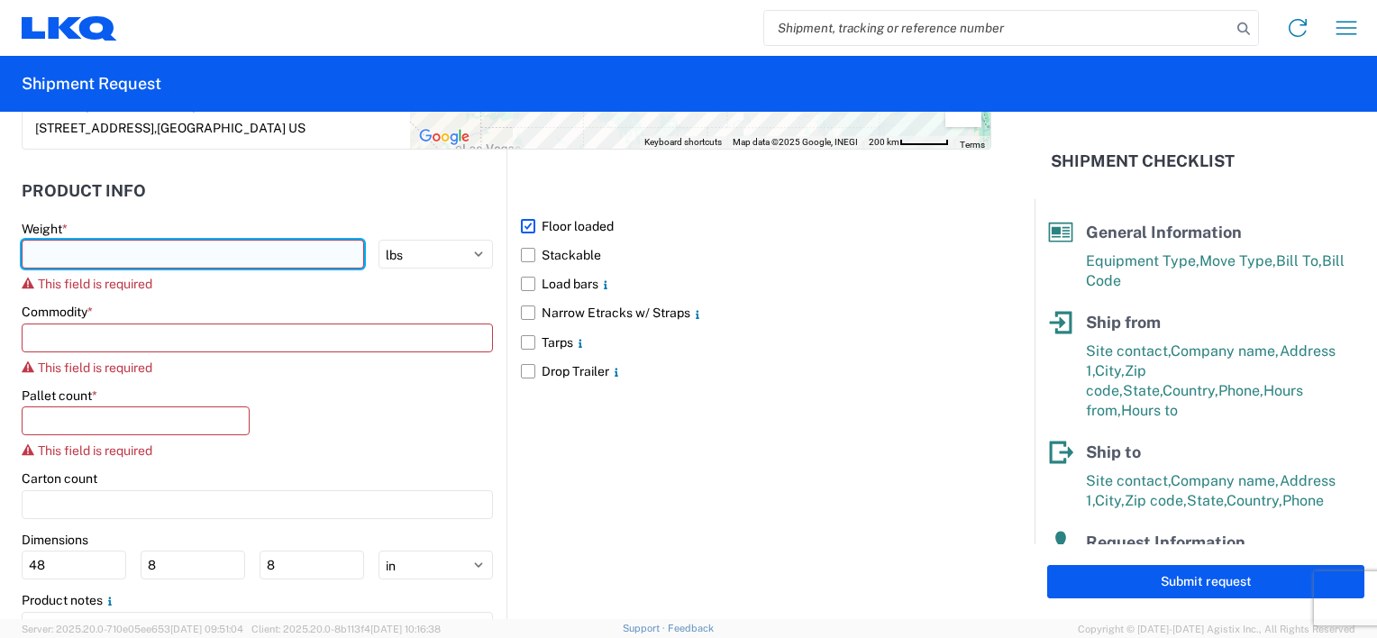
click at [327, 256] on input "number" at bounding box center [193, 254] width 342 height 29
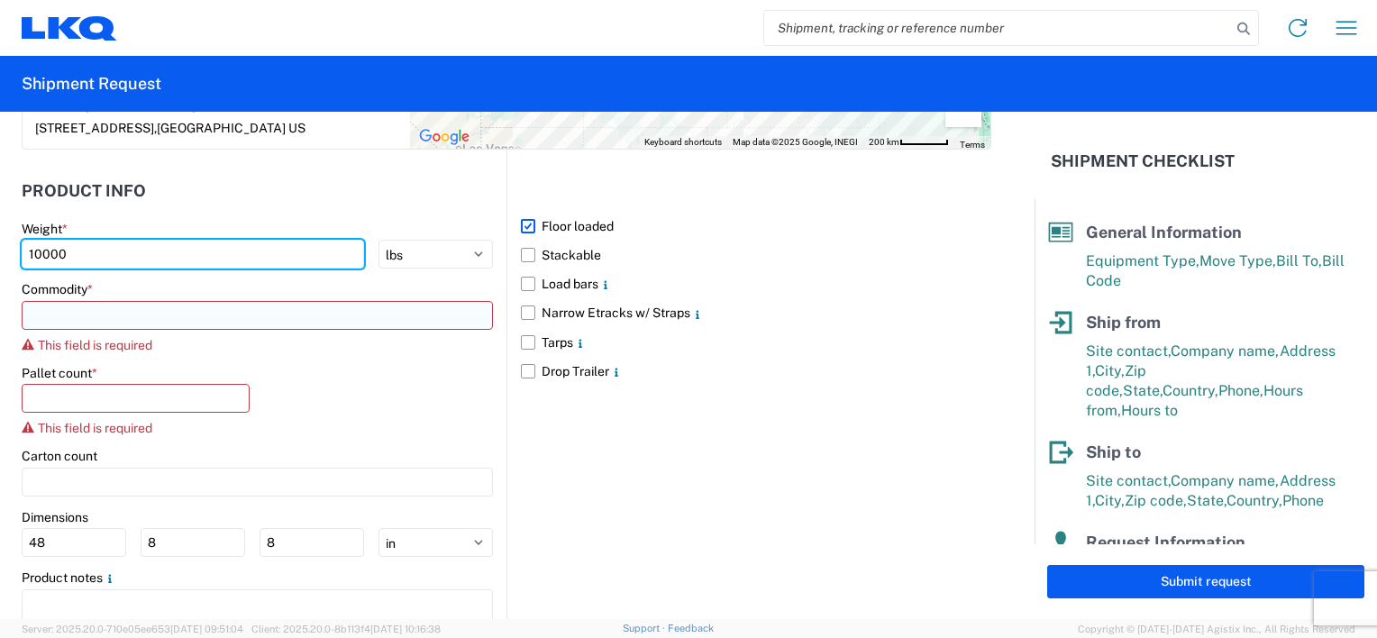
type input "10000"
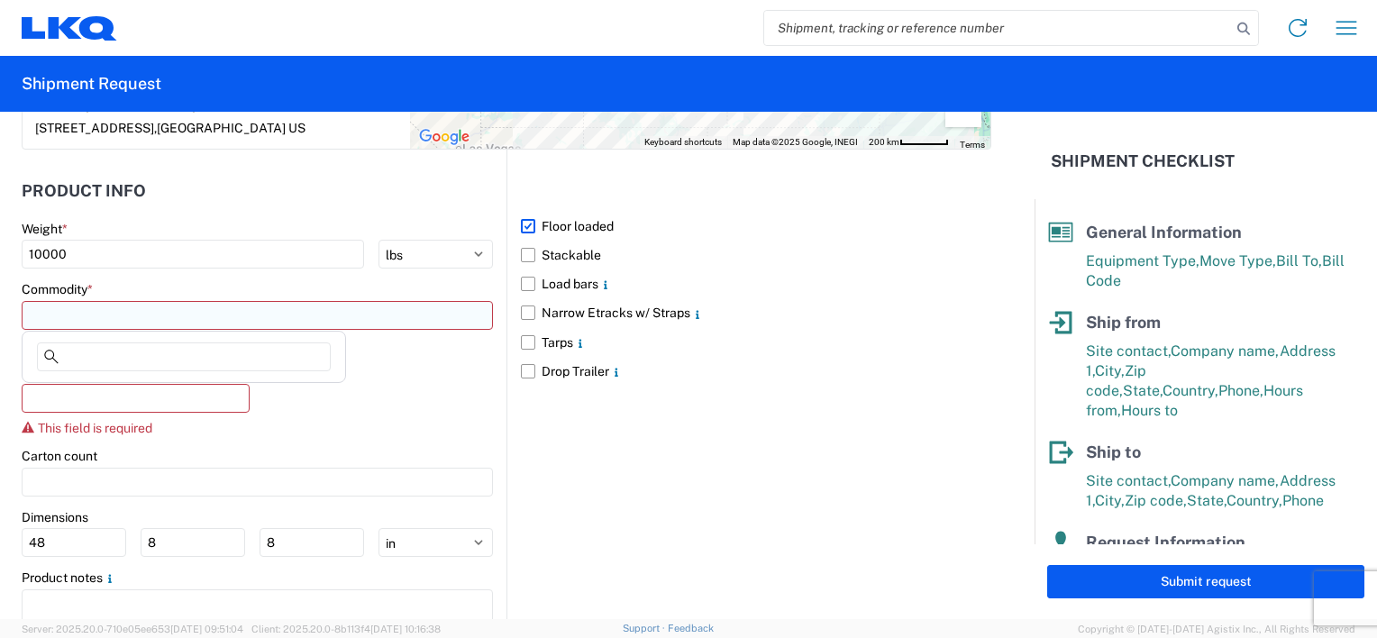
click at [321, 320] on input at bounding box center [257, 315] width 471 height 29
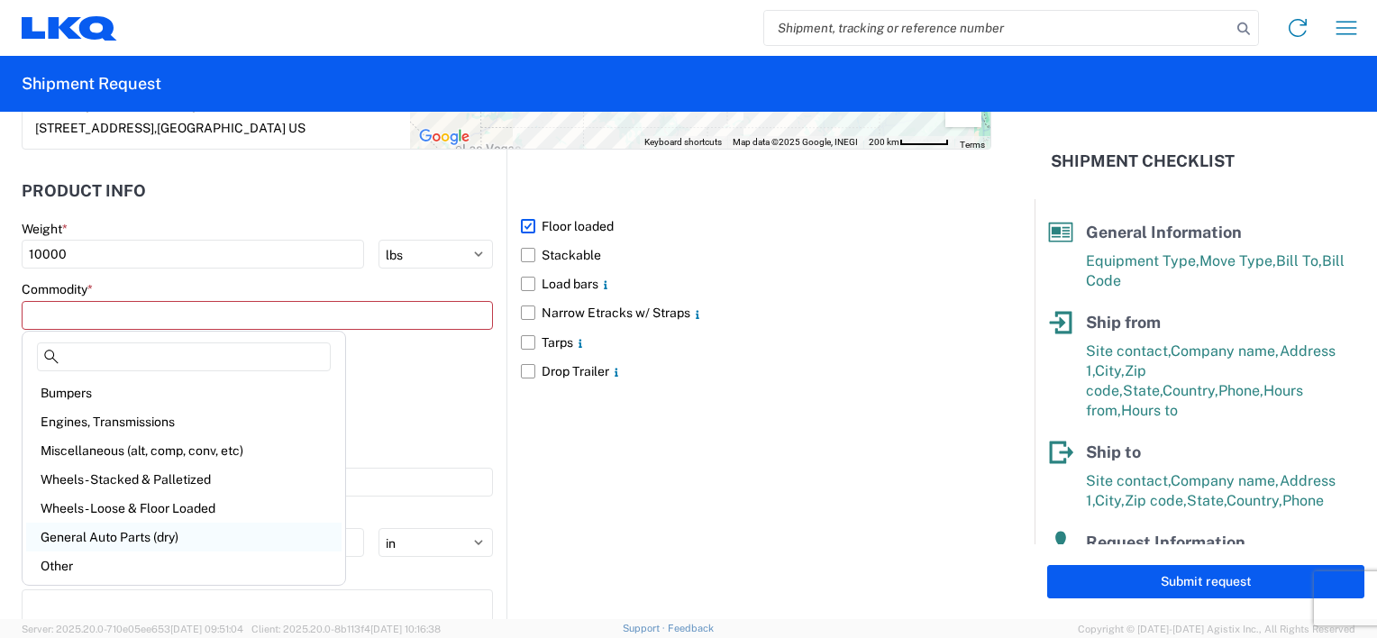
click at [173, 532] on div "General Auto Parts (dry)" at bounding box center [183, 537] width 315 height 29
type input "General Auto Parts (dry)"
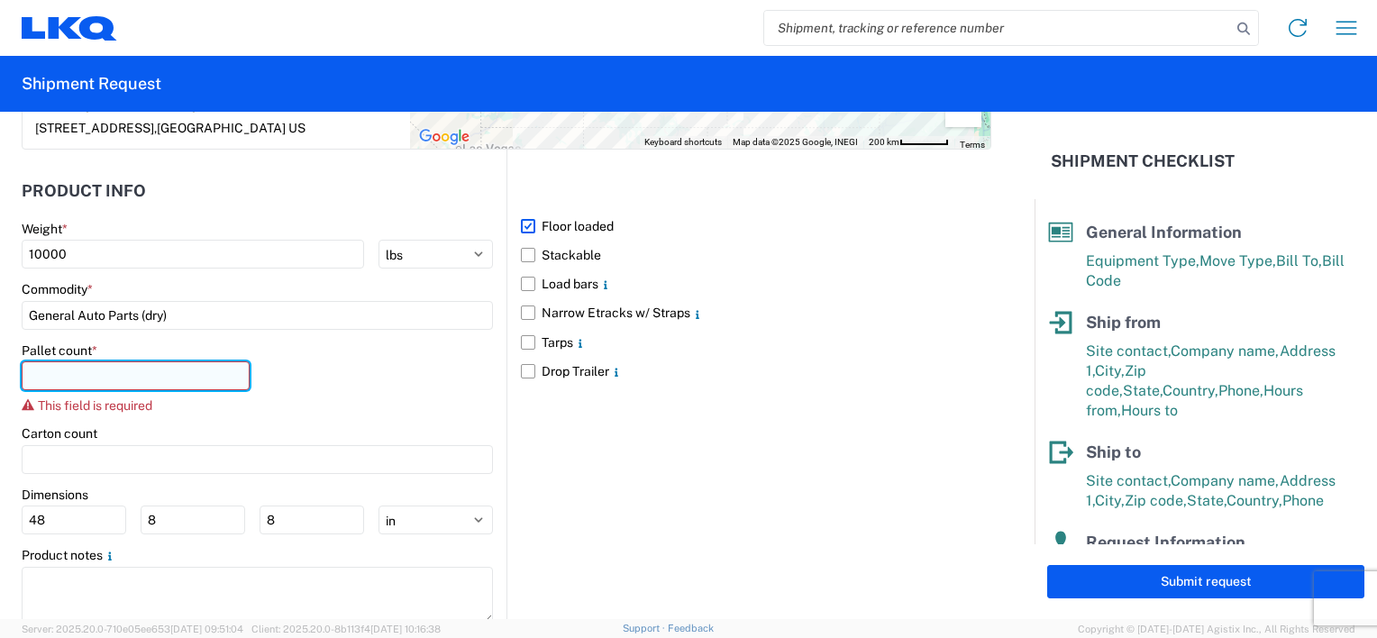
click at [214, 365] on input "number" at bounding box center [136, 375] width 228 height 29
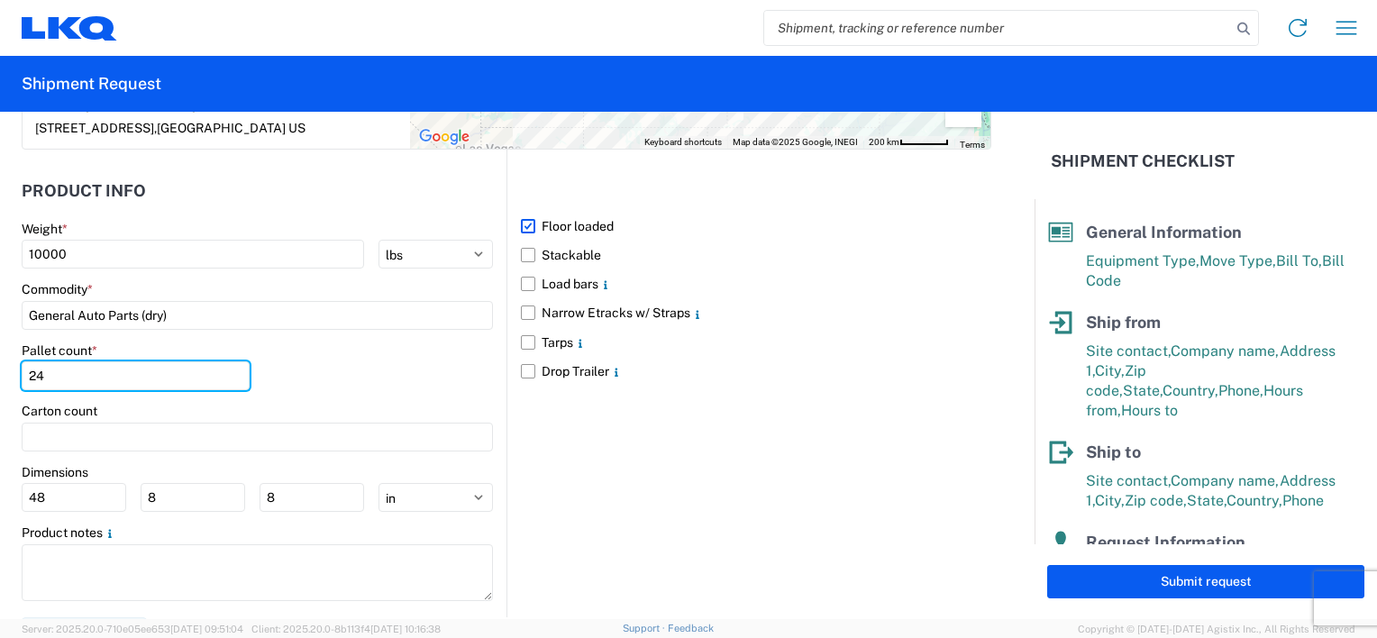
type input "2"
type input "16"
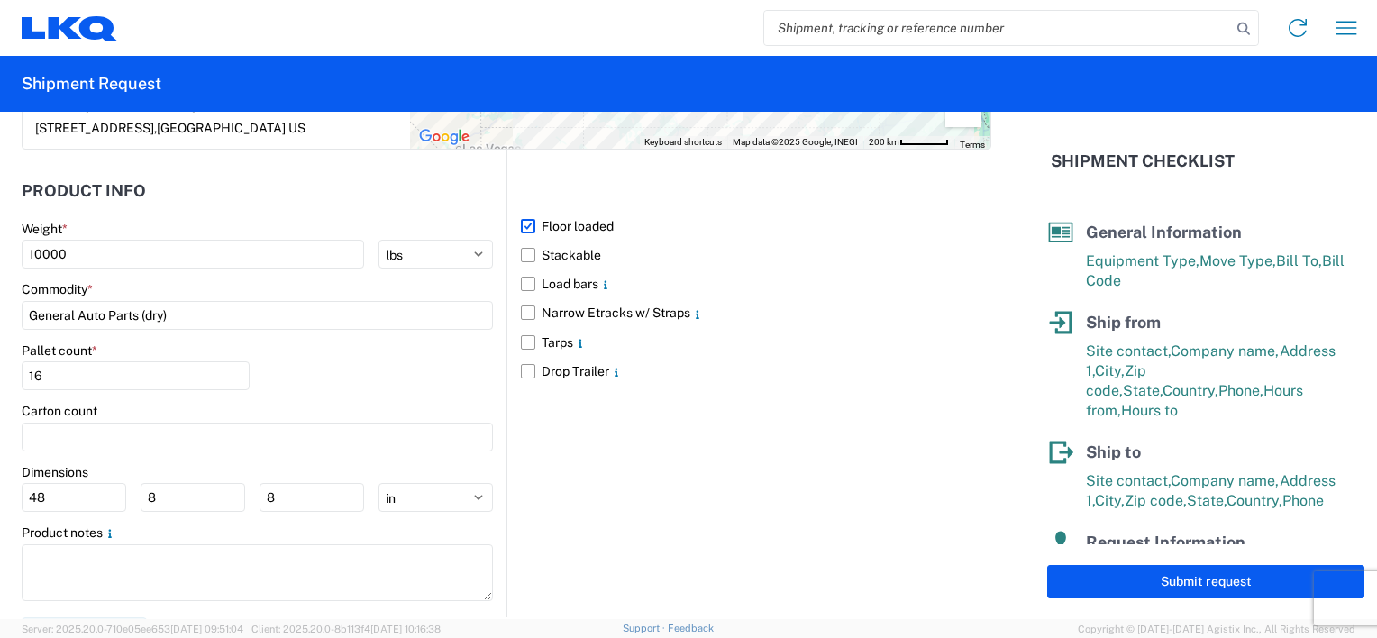
click at [610, 509] on div "Floor loaded Stackable Load bars Narrow Etracks w/ Straps Tarps Drop Trailer" at bounding box center [748, 384] width 485 height 468
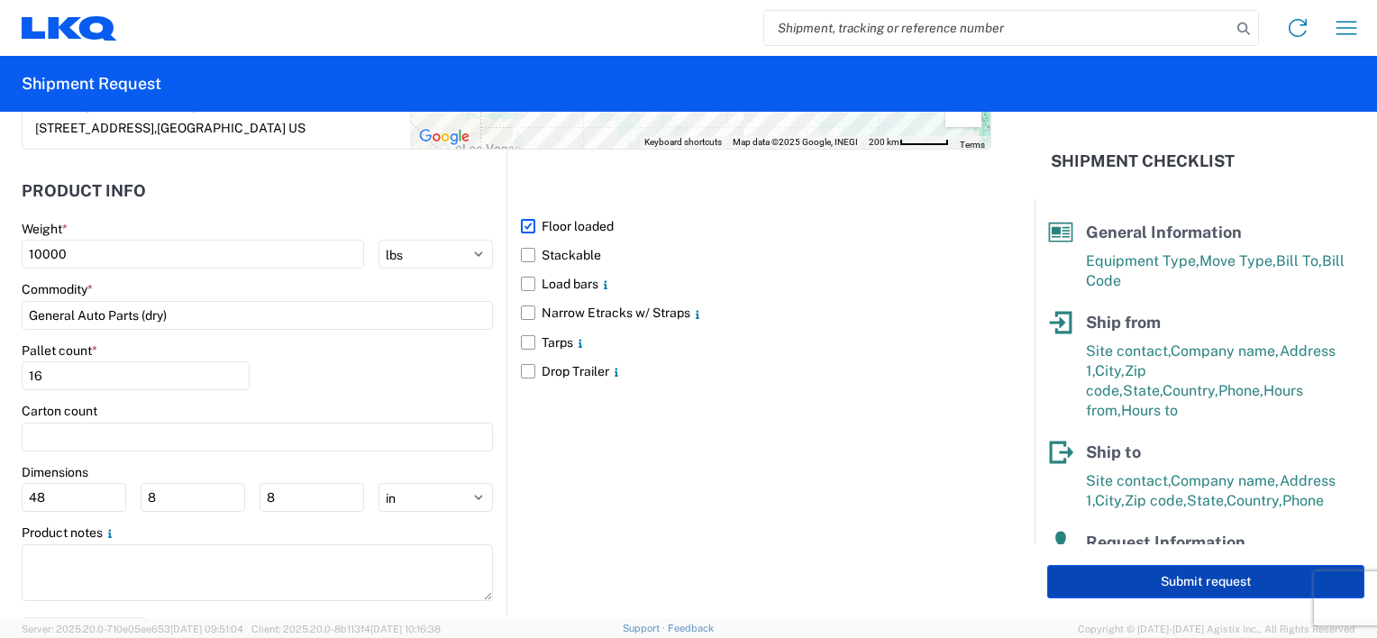
click at [1217, 583] on button "Submit request" at bounding box center [1205, 581] width 317 height 33
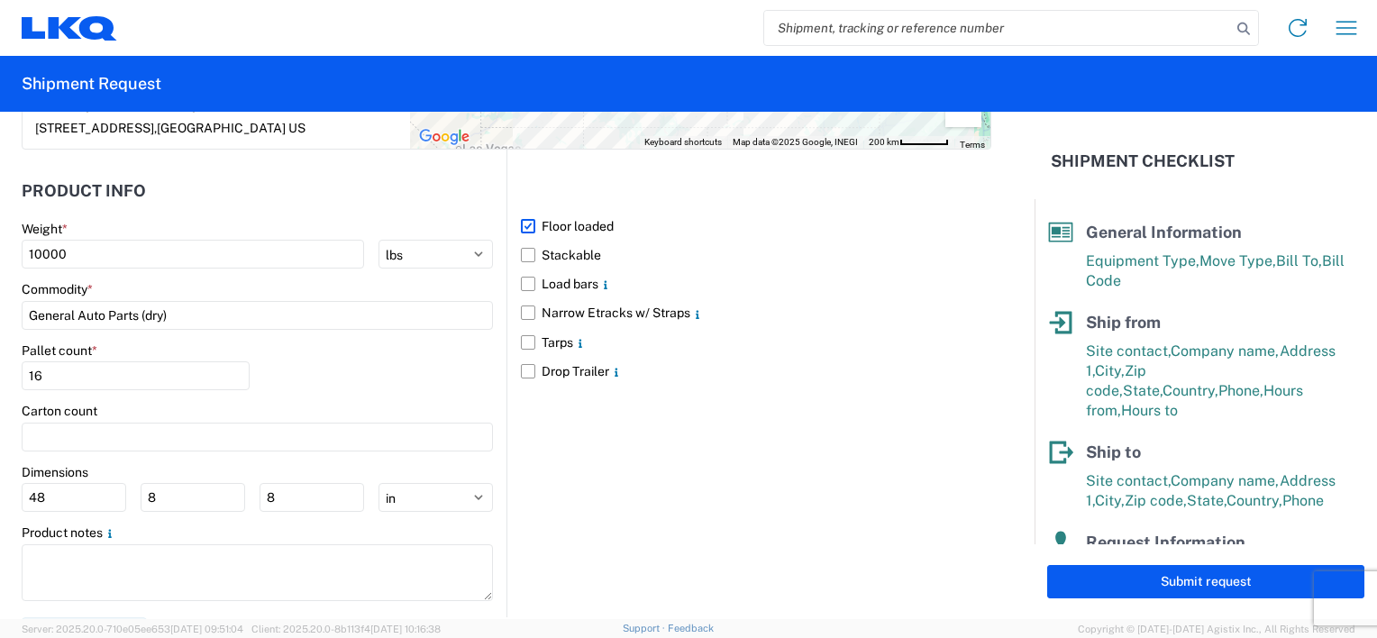
select select "US"
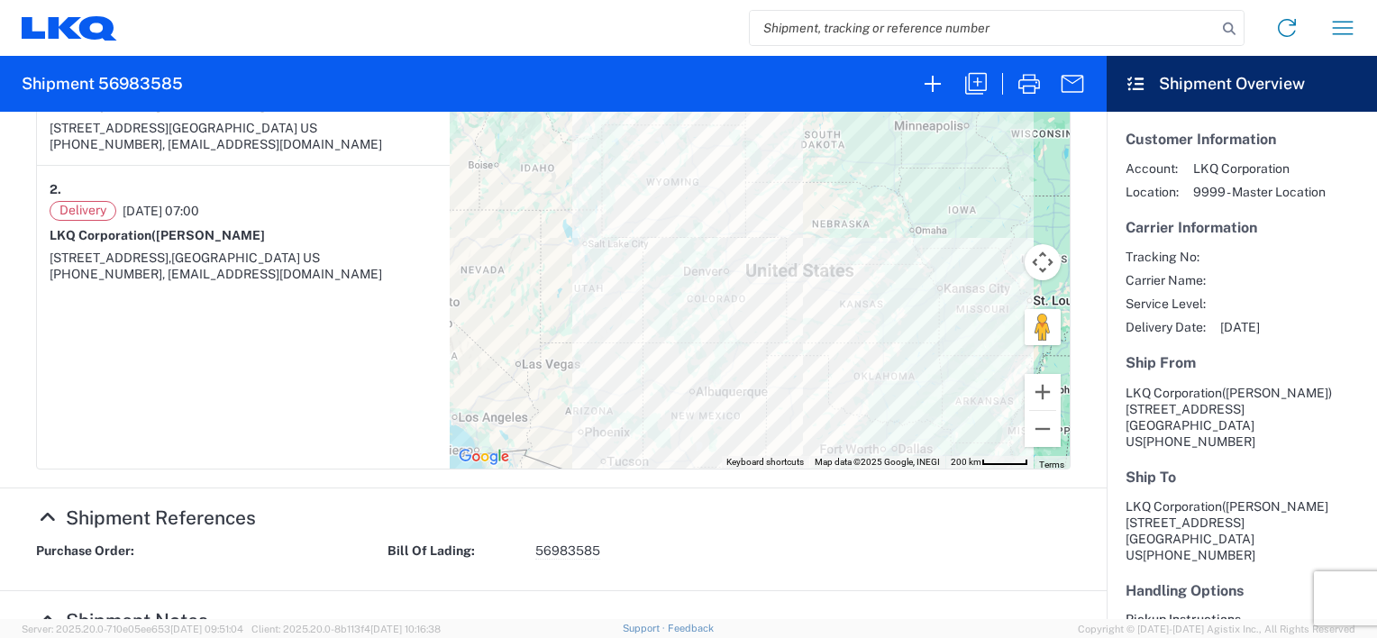
scroll to position [289, 0]
